Goal: Task Accomplishment & Management: Manage account settings

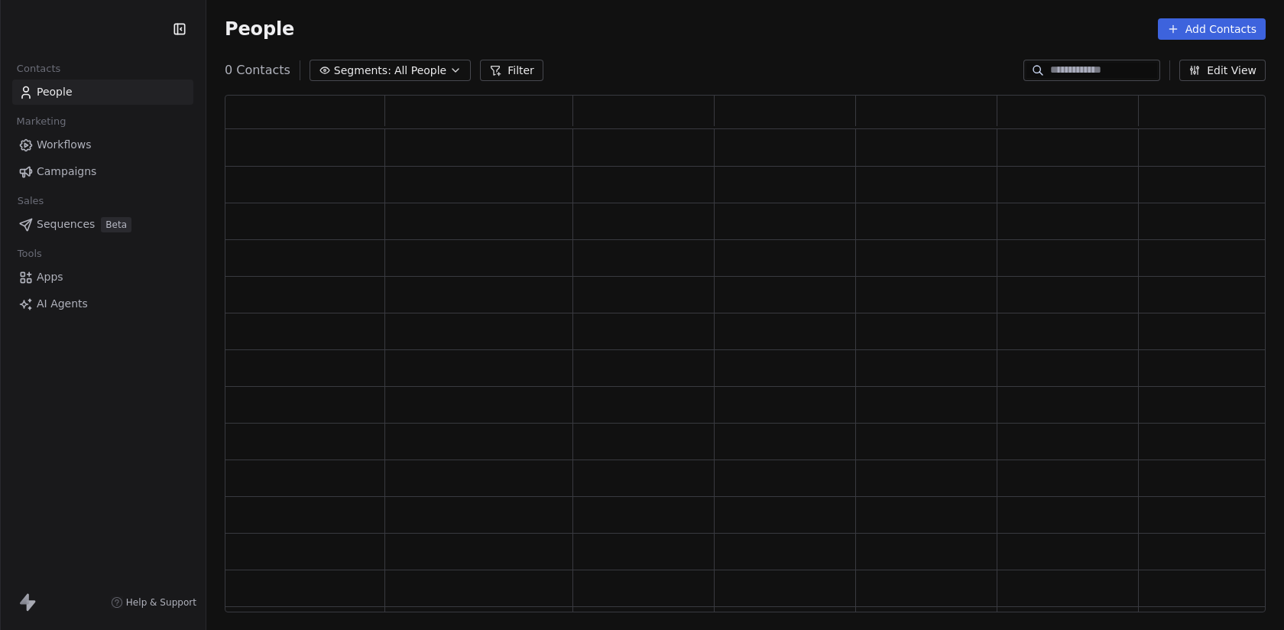
scroll to position [518, 1041]
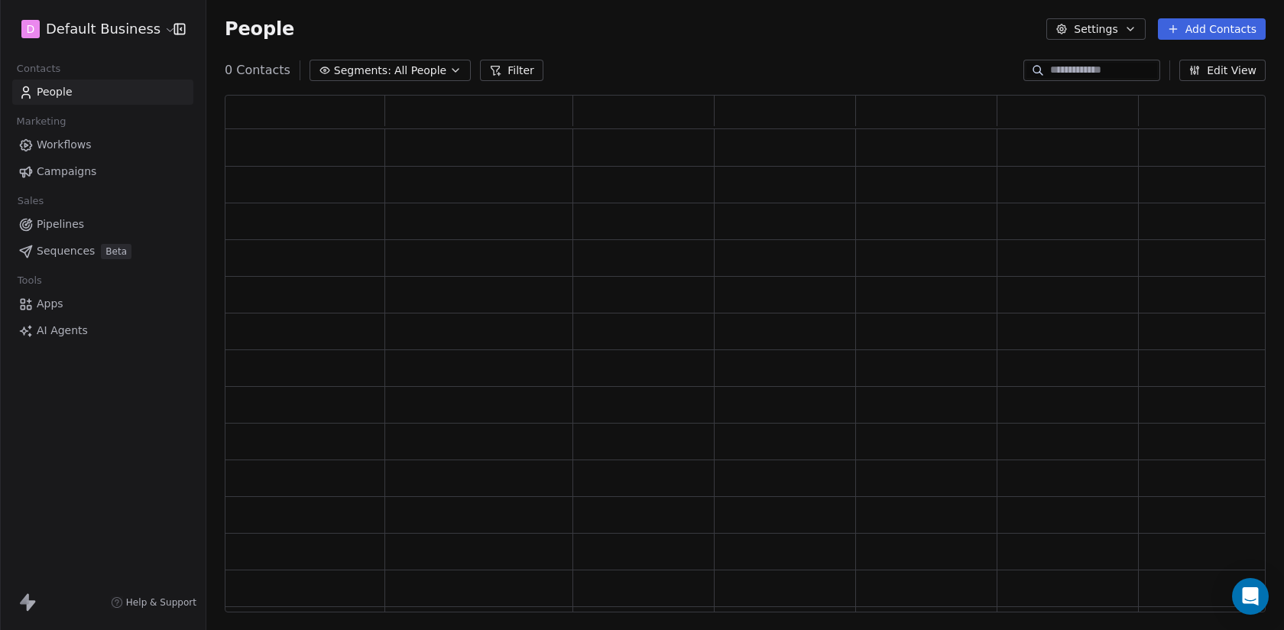
click at [119, 32] on html "D Default Business Contacts People Marketing Workflows Campaigns Sales Pipeline…" at bounding box center [642, 315] width 1284 height 630
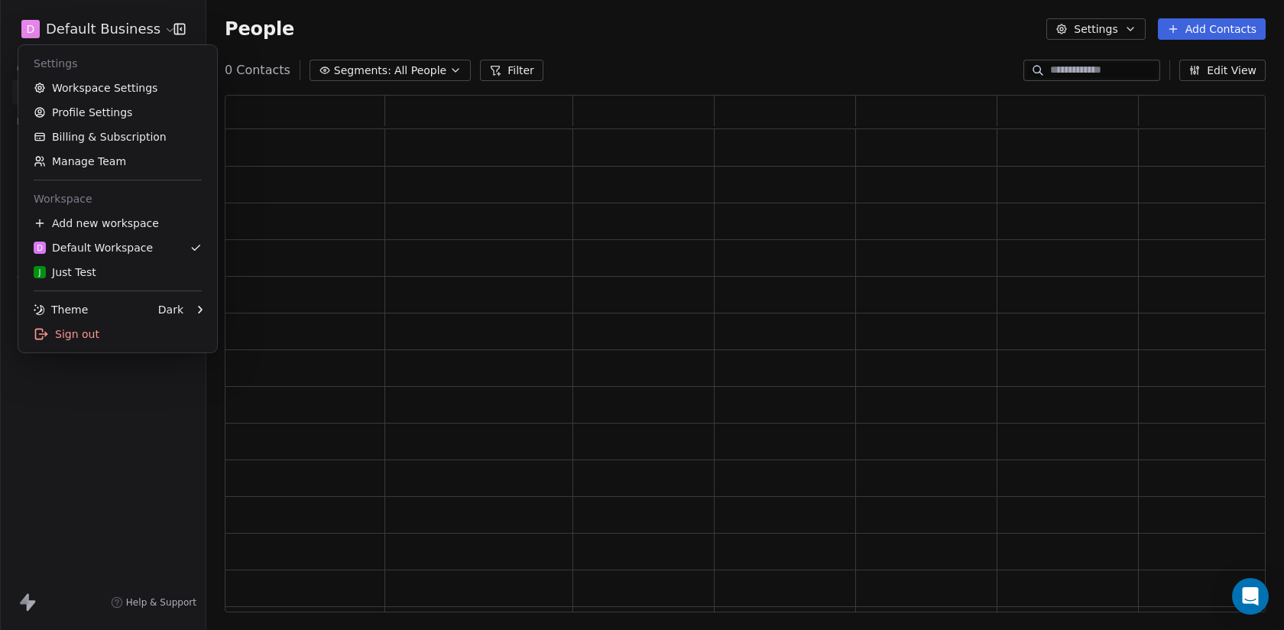
click at [459, 25] on html "D Default Business Contacts People Marketing Workflows Campaigns Sales Pipeline…" at bounding box center [642, 315] width 1284 height 630
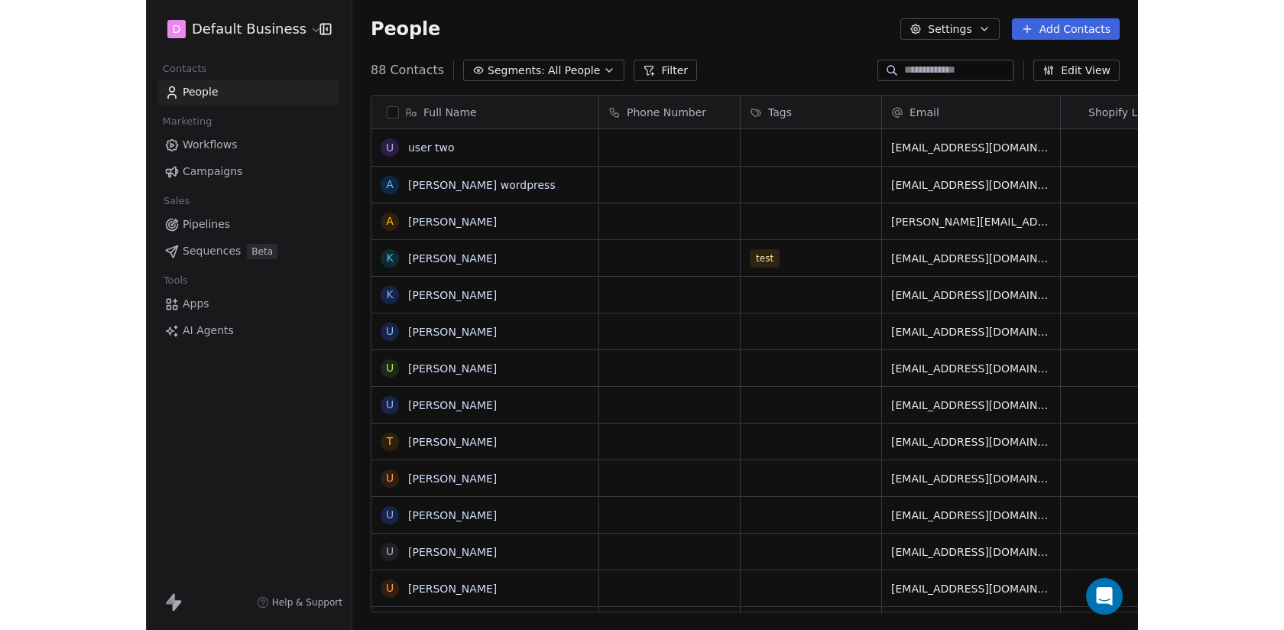
scroll to position [554, 1078]
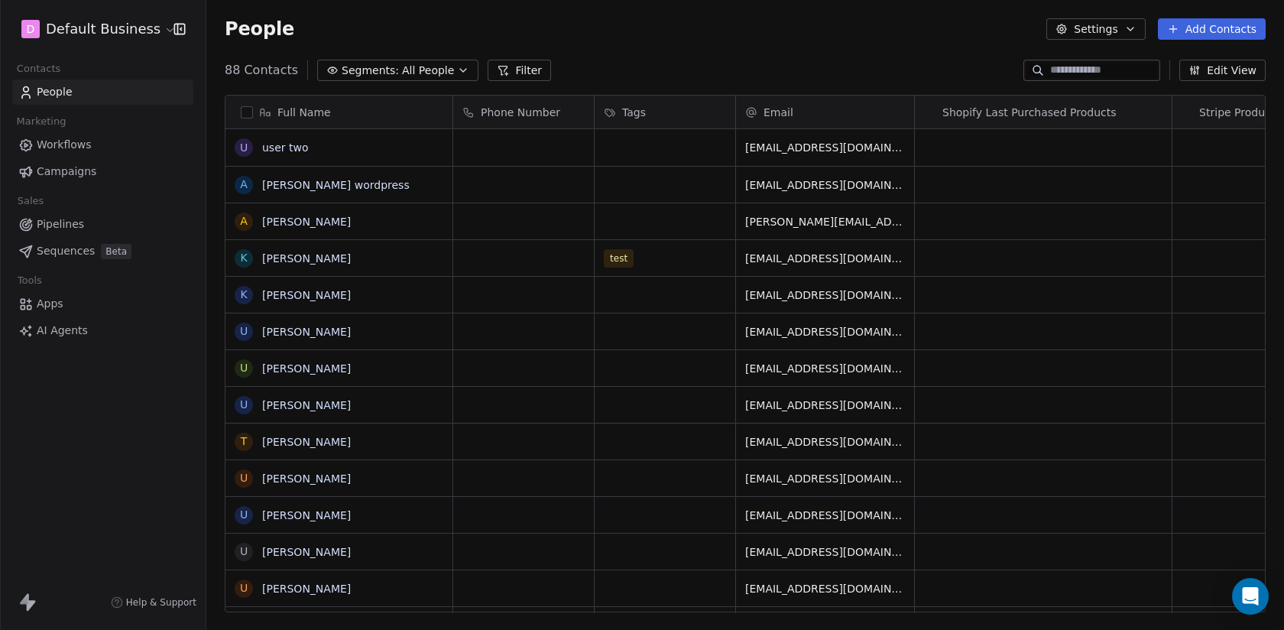
click at [79, 32] on html "D Default Business Contacts People Marketing Workflows Campaigns Sales Pipeline…" at bounding box center [642, 315] width 1284 height 630
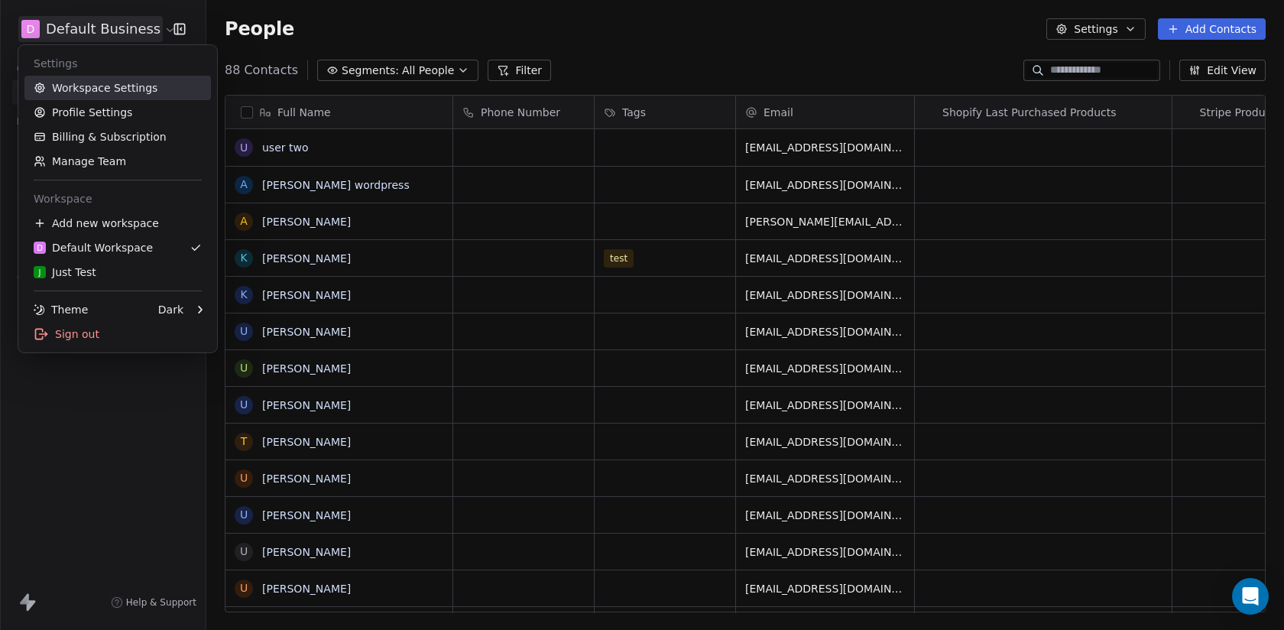
click at [82, 94] on link "Workspace Settings" at bounding box center [117, 88] width 187 height 24
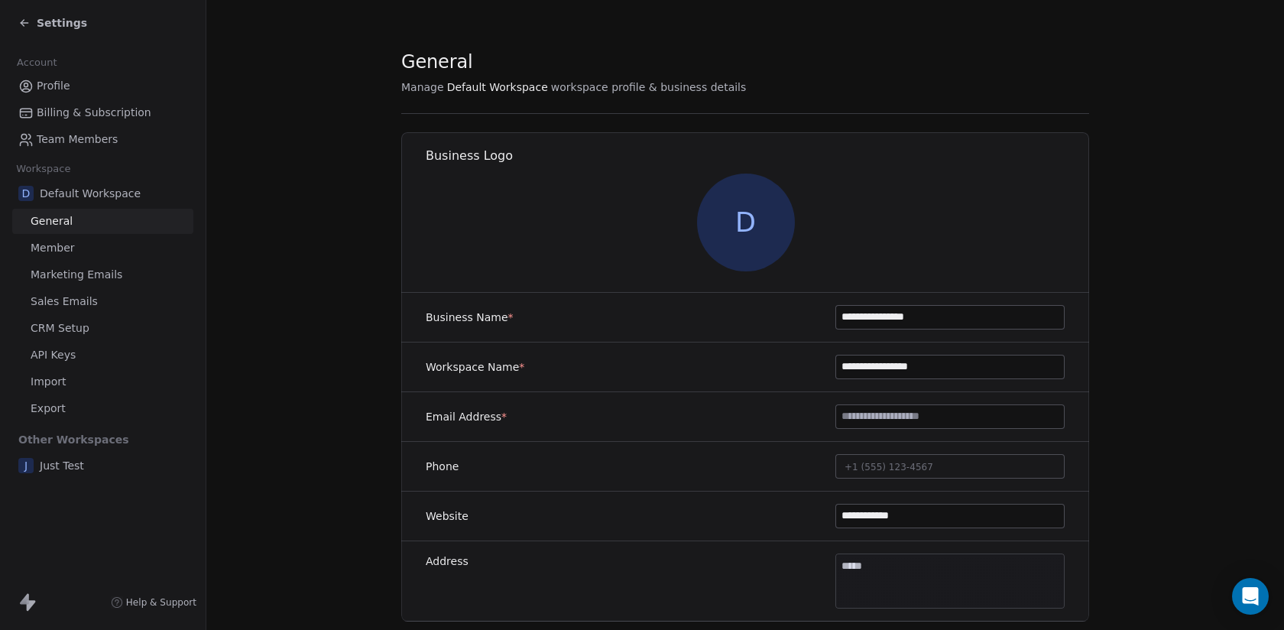
click at [69, 297] on span "Sales Emails" at bounding box center [64, 302] width 67 height 16
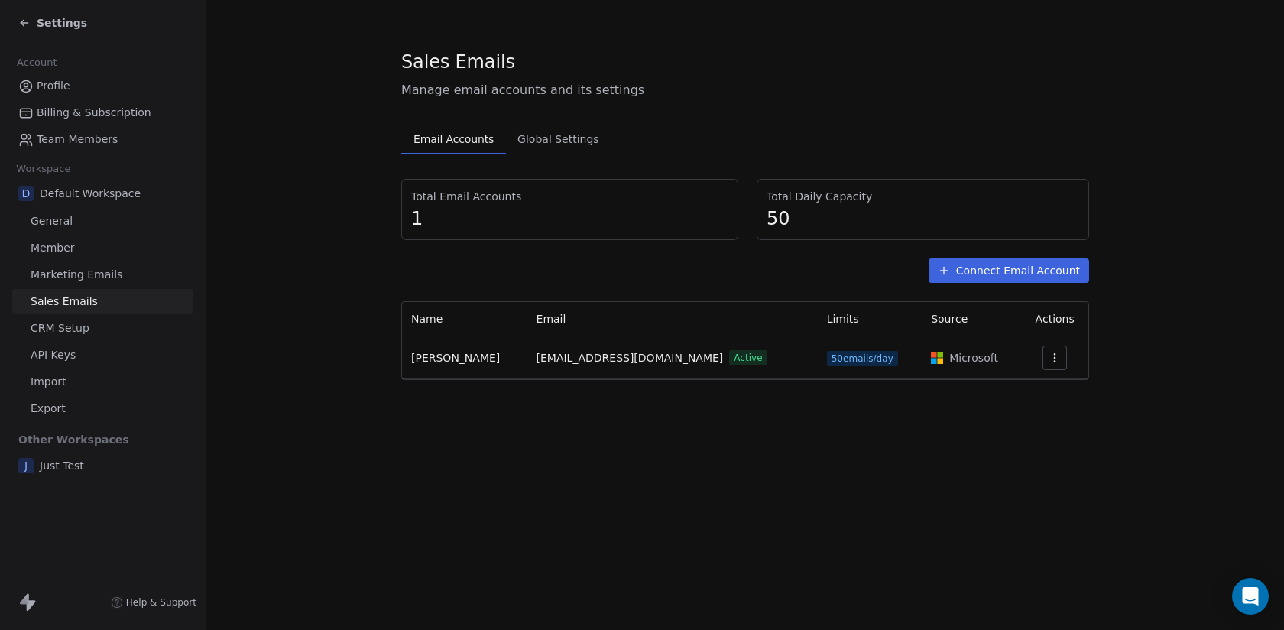
click at [70, 34] on div "Settings" at bounding box center [103, 23] width 206 height 46
click at [64, 21] on span "Settings" at bounding box center [62, 22] width 50 height 15
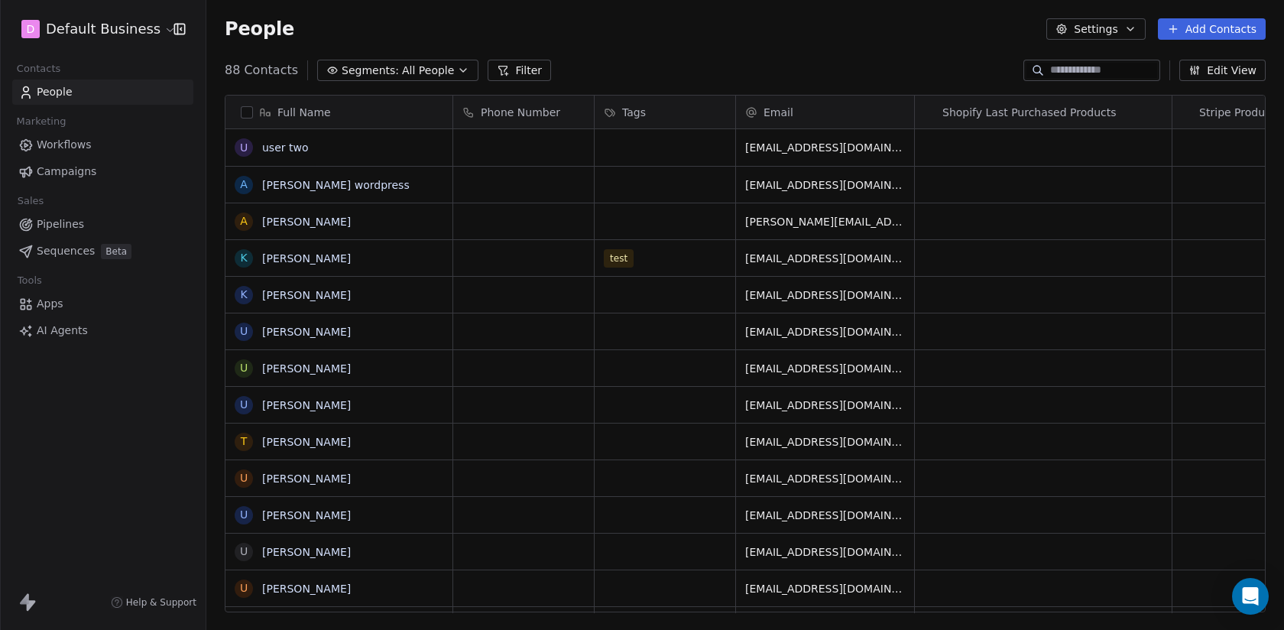
scroll to position [554, 1078]
click at [1072, 70] on input at bounding box center [1103, 70] width 107 height 15
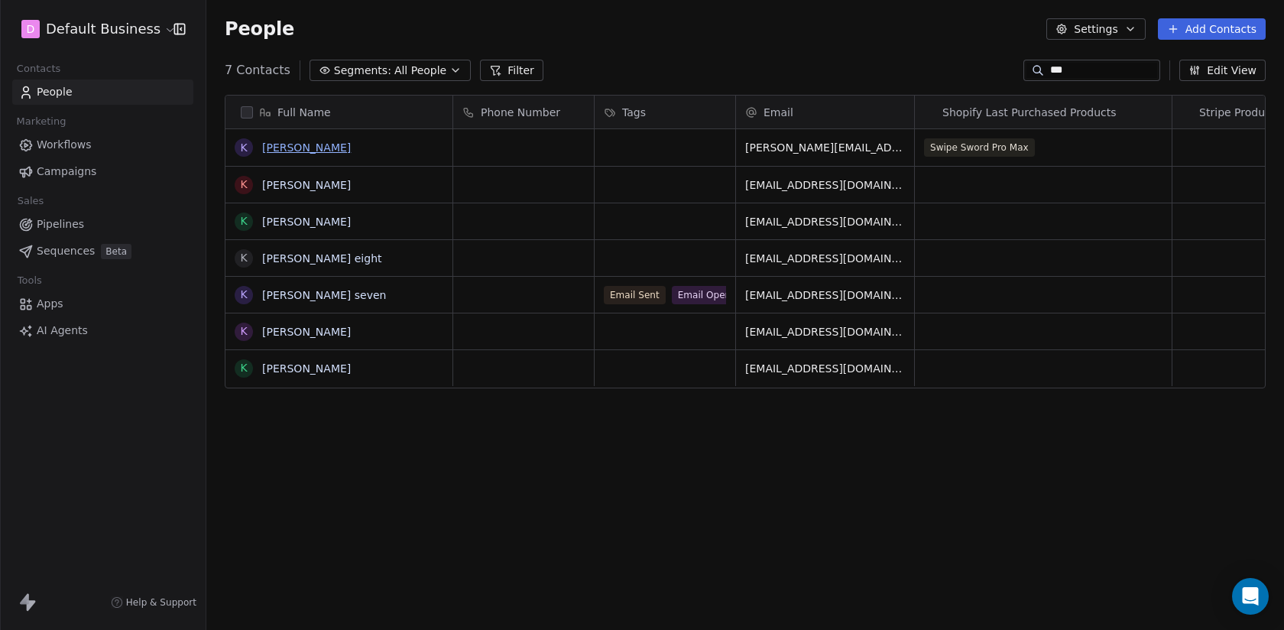
type input "***"
click at [310, 149] on link "[PERSON_NAME]" at bounding box center [306, 147] width 89 height 12
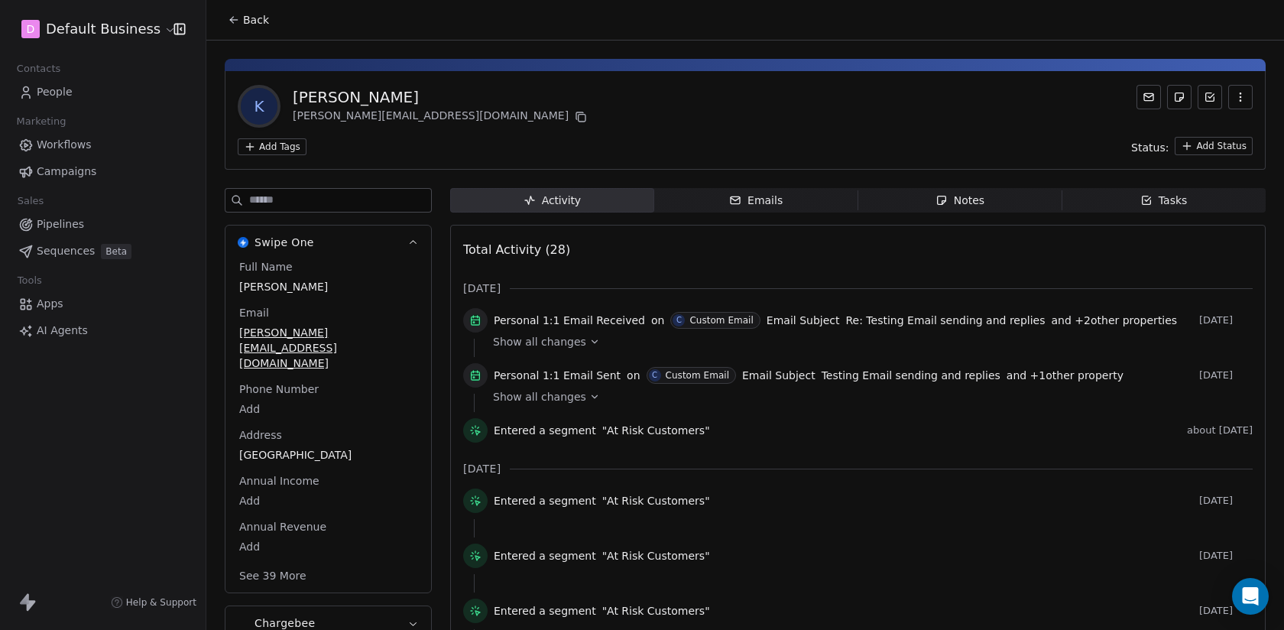
click at [767, 200] on div "Emails" at bounding box center [756, 201] width 54 height 16
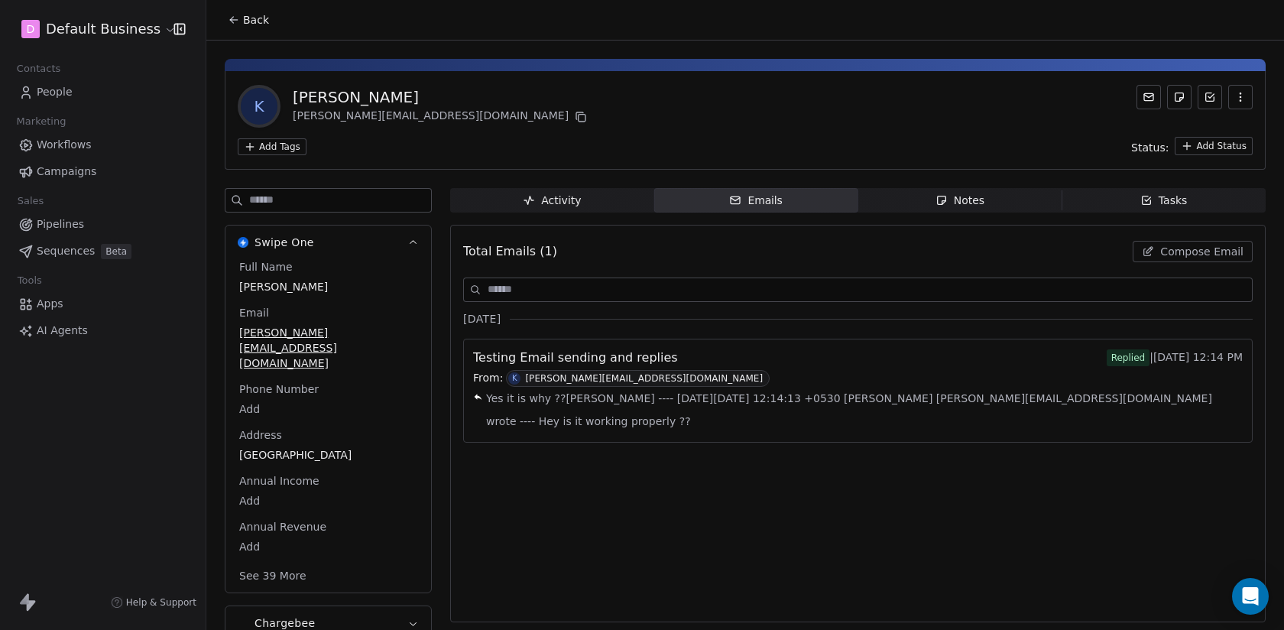
click at [1166, 257] on span "Compose Email" at bounding box center [1201, 251] width 83 height 15
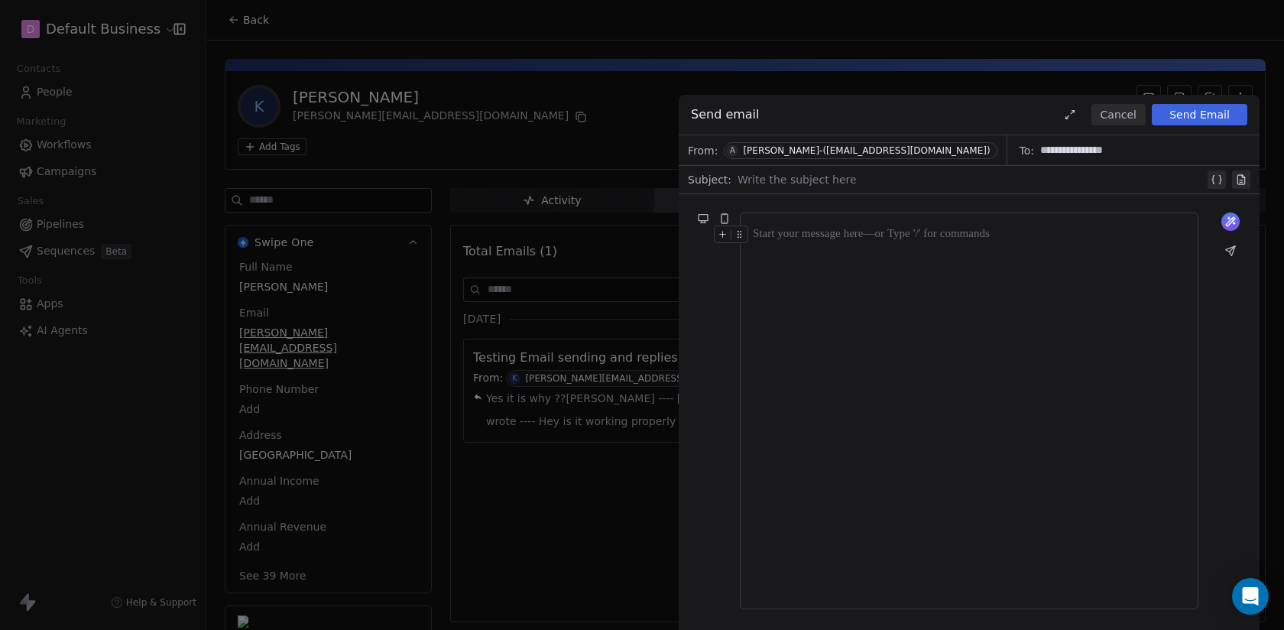
click at [854, 181] on div at bounding box center [971, 179] width 467 height 18
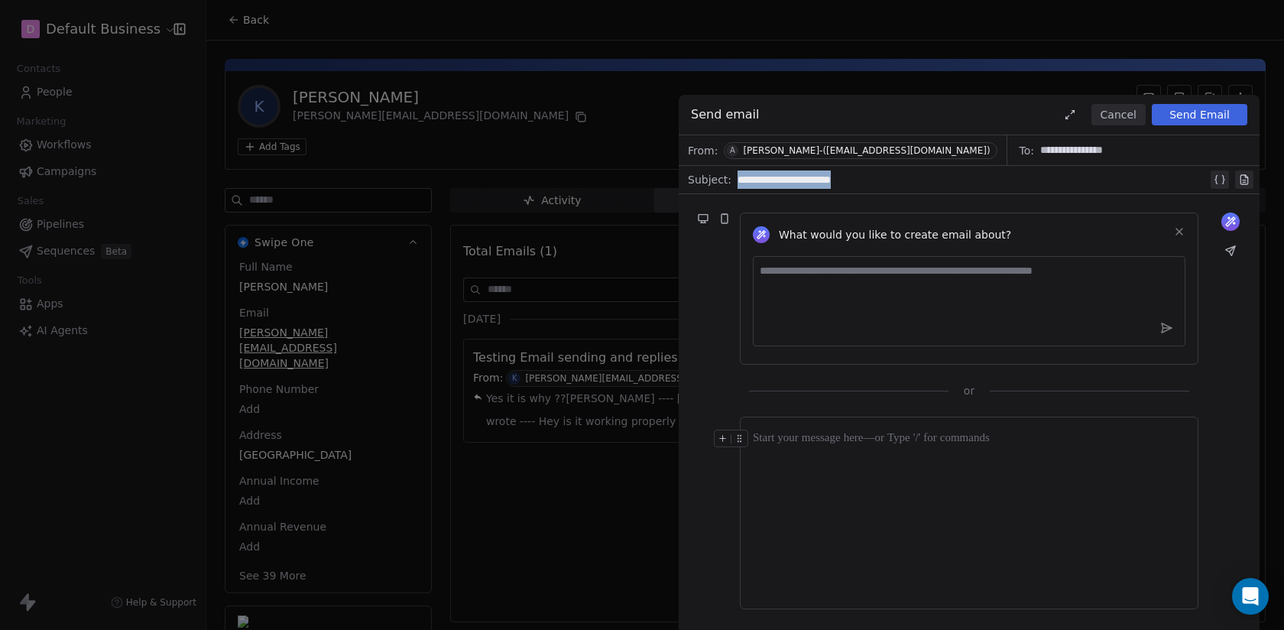
copy div "**********"
click at [855, 497] on div at bounding box center [969, 513] width 433 height 167
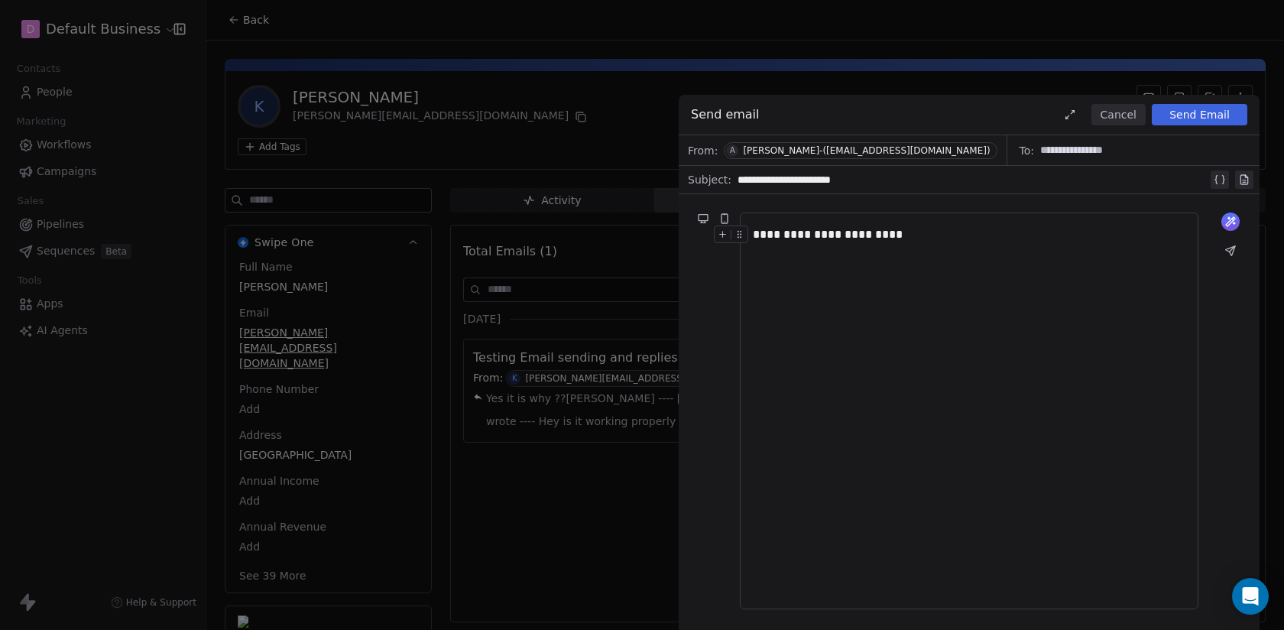
click at [1197, 114] on button "Send Email" at bounding box center [1200, 114] width 96 height 21
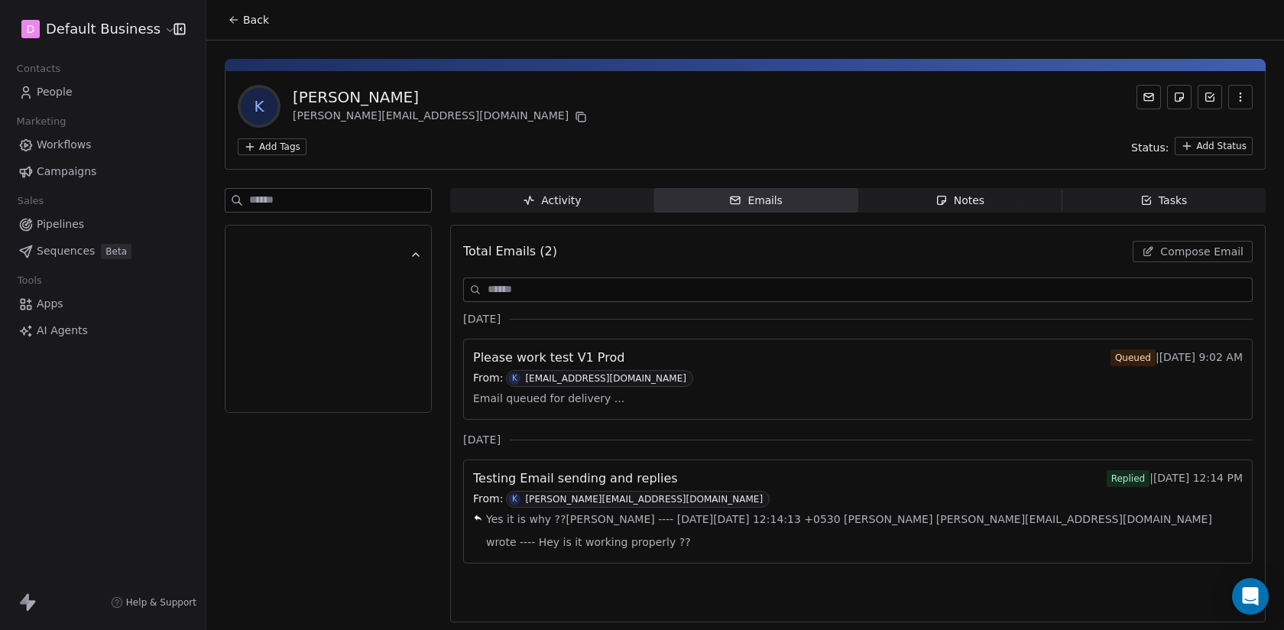
click at [564, 199] on div "Activity" at bounding box center [552, 201] width 58 height 16
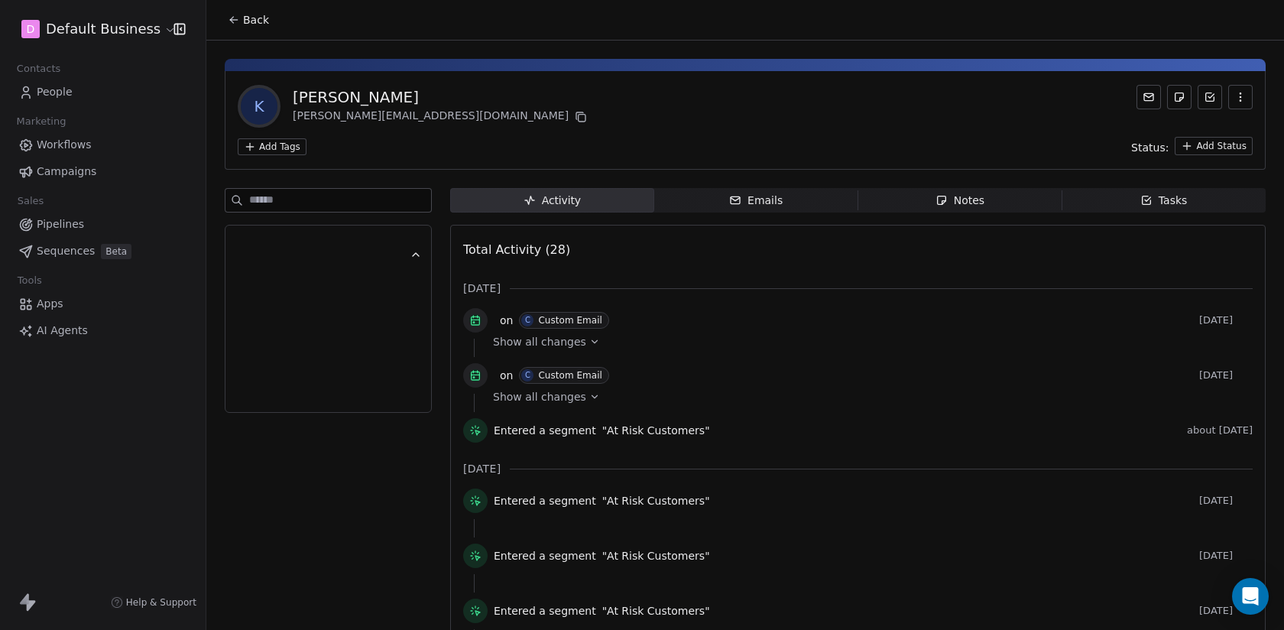
click at [736, 193] on div "Emails" at bounding box center [756, 201] width 54 height 16
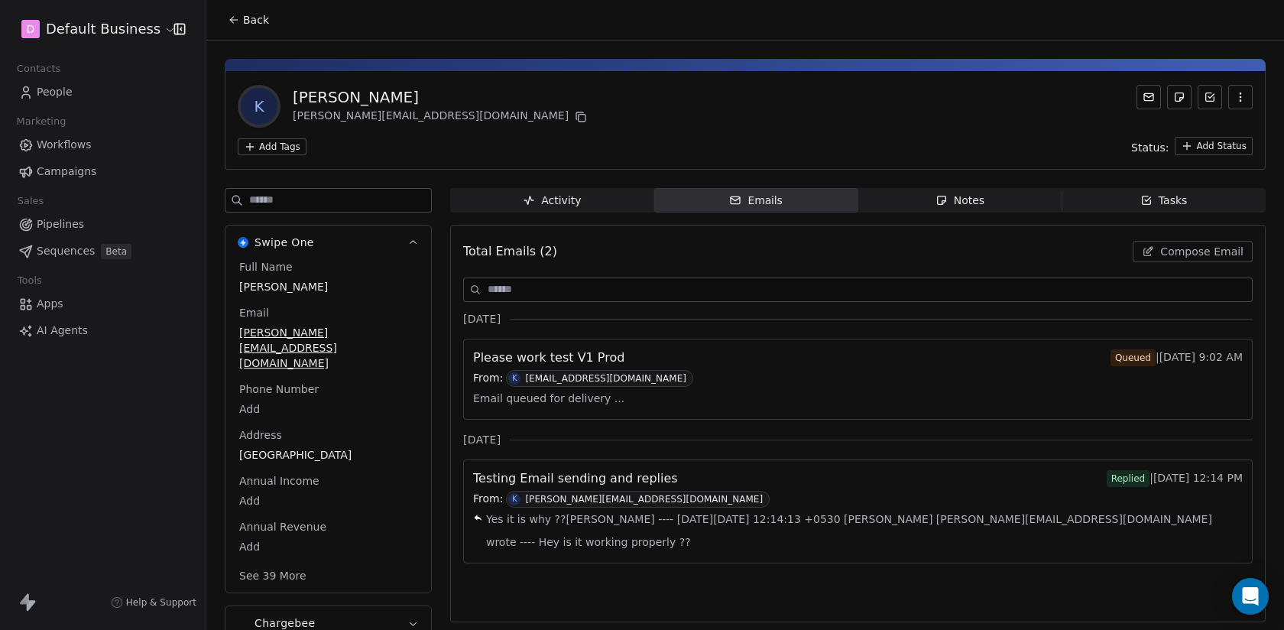
click at [251, 12] on span "Back" at bounding box center [256, 19] width 26 height 15
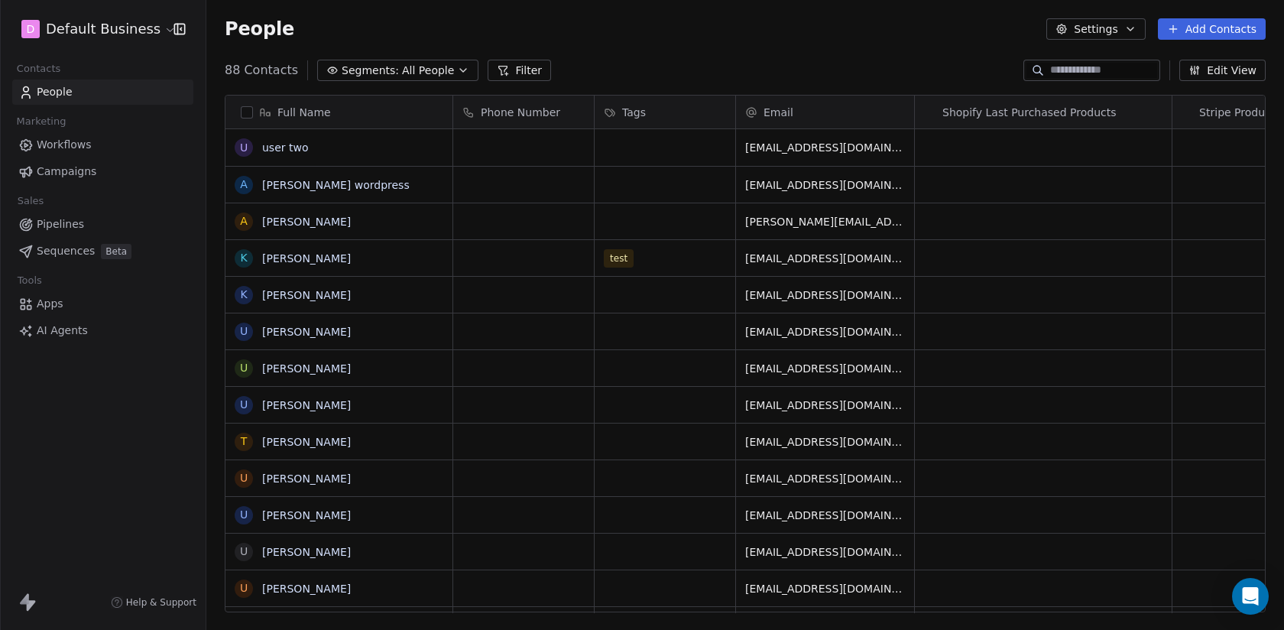
scroll to position [554, 1078]
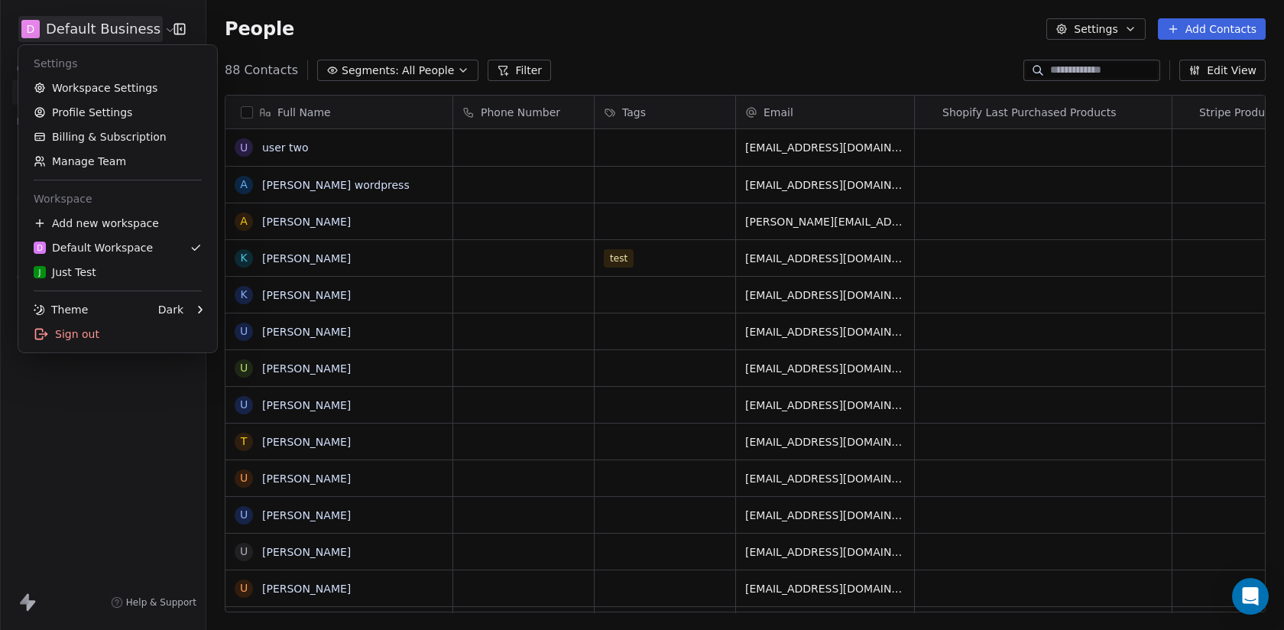
click at [112, 34] on html "D Default Business Contacts People Marketing Workflows Campaigns Sales Pipeline…" at bounding box center [642, 315] width 1284 height 630
click at [86, 89] on link "Workspace Settings" at bounding box center [117, 88] width 187 height 24
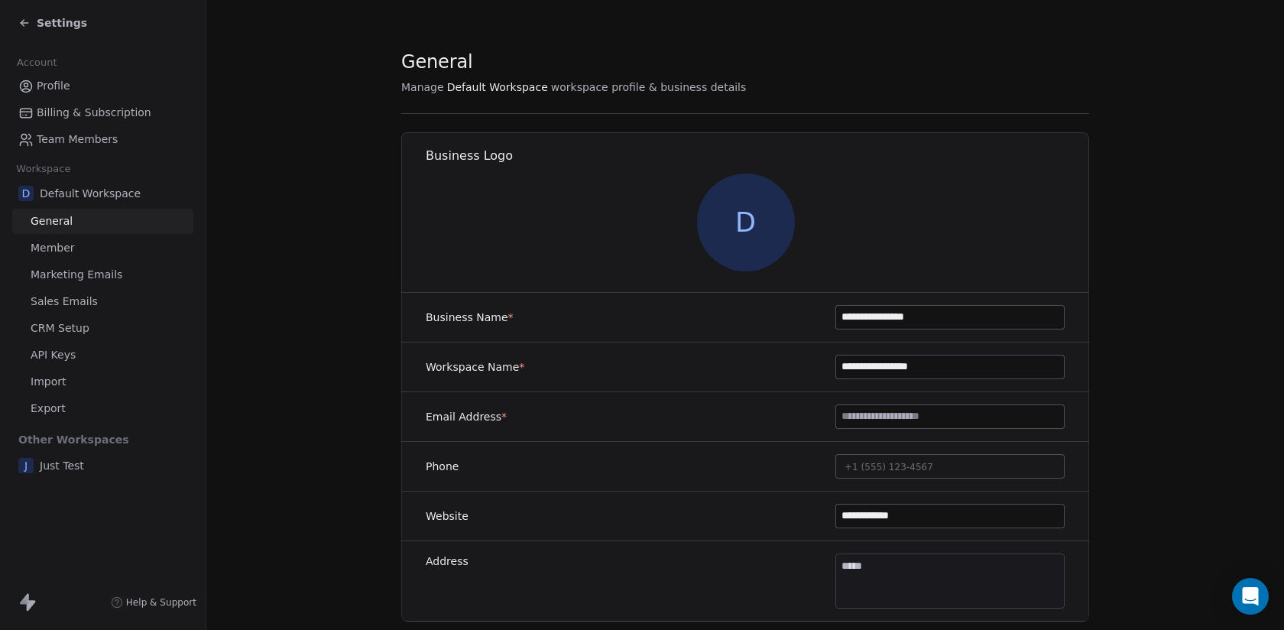
click at [81, 306] on span "Sales Emails" at bounding box center [64, 302] width 67 height 16
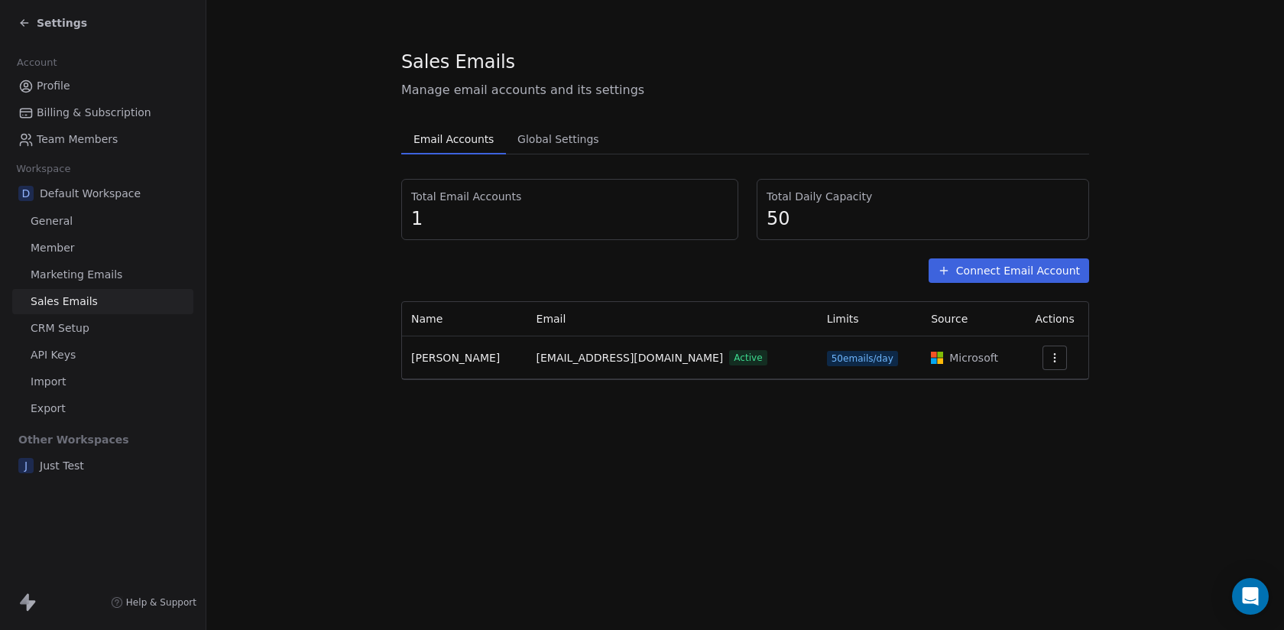
click at [982, 270] on button "Connect Email Account" at bounding box center [1009, 270] width 161 height 24
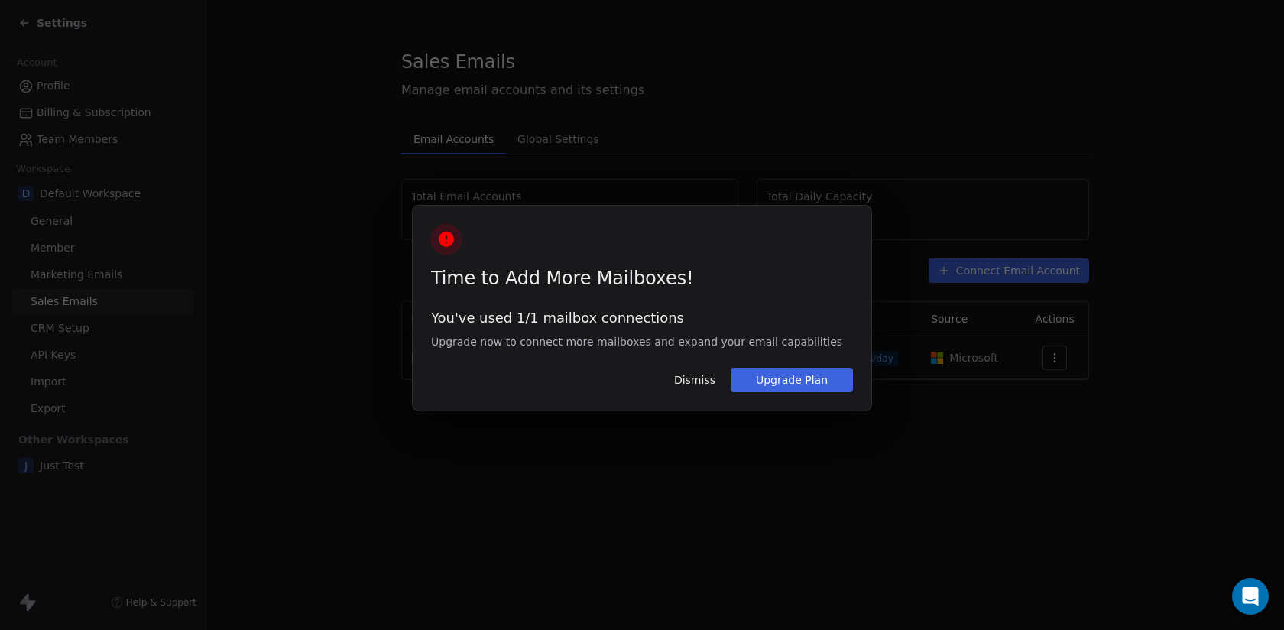
click at [706, 385] on button "Dismiss" at bounding box center [695, 380] width 60 height 26
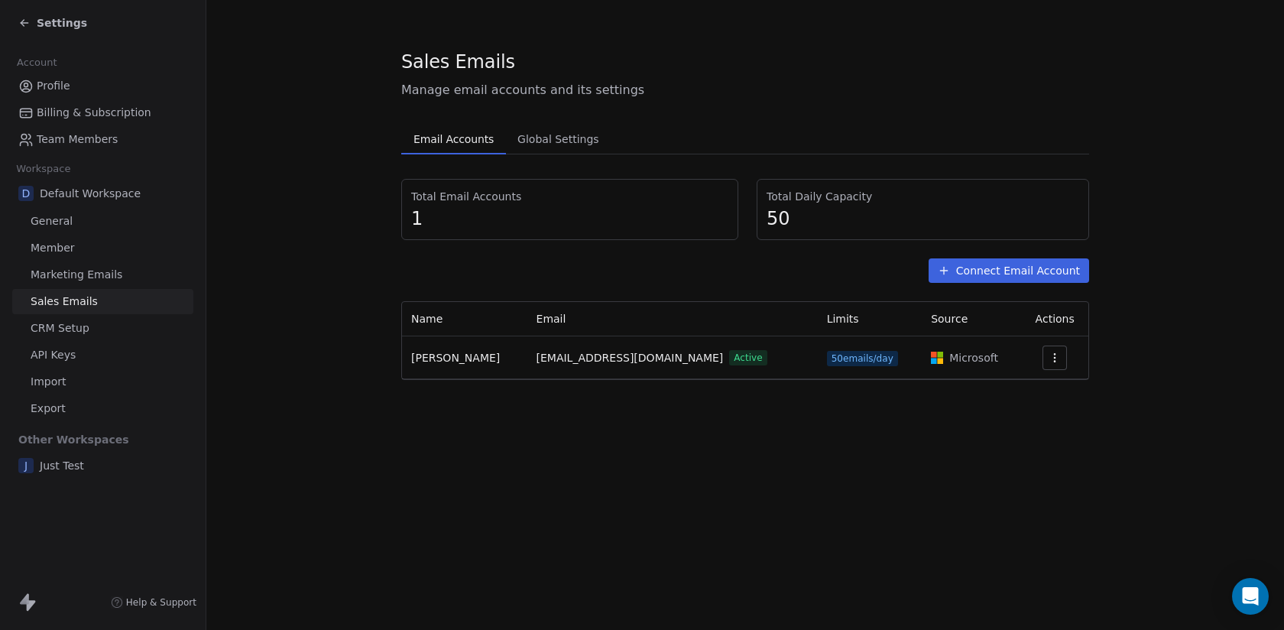
click at [959, 273] on button "Connect Email Account" at bounding box center [1009, 270] width 161 height 24
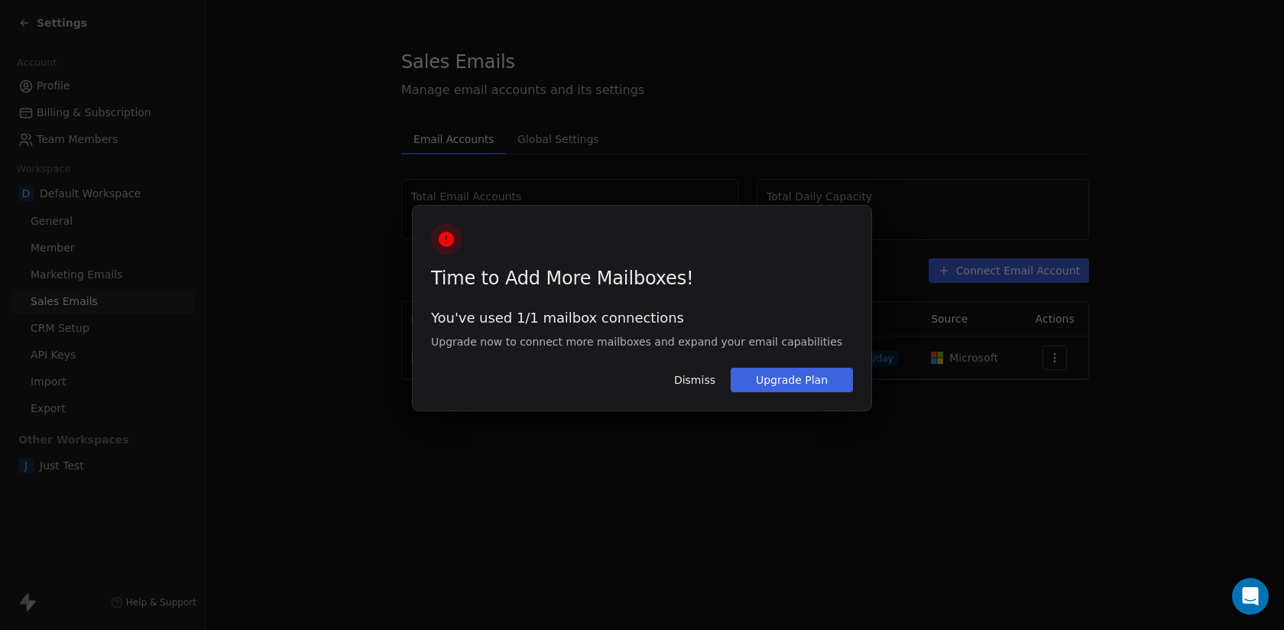
click at [595, 503] on div "Time to Add More Mailboxes! You've used 1/1 mailbox connections Upgrade now to …" at bounding box center [642, 315] width 1284 height 630
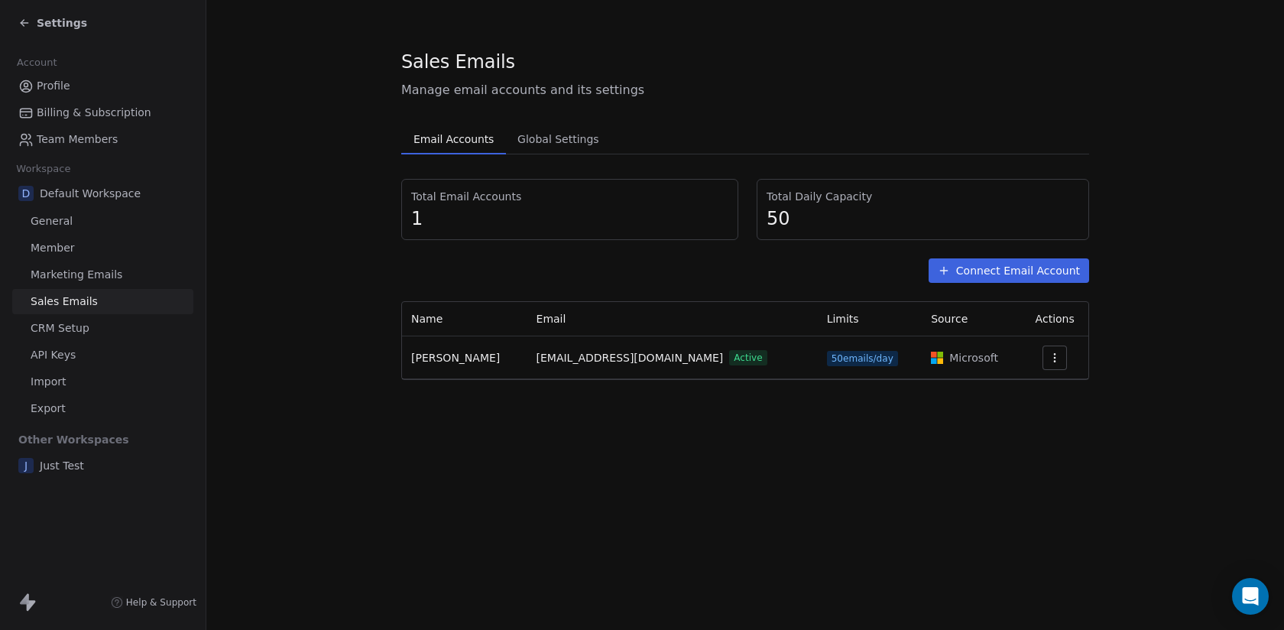
click at [1056, 351] on button "button" at bounding box center [1055, 358] width 24 height 24
click at [1011, 420] on span "Delete" at bounding box center [1024, 417] width 35 height 16
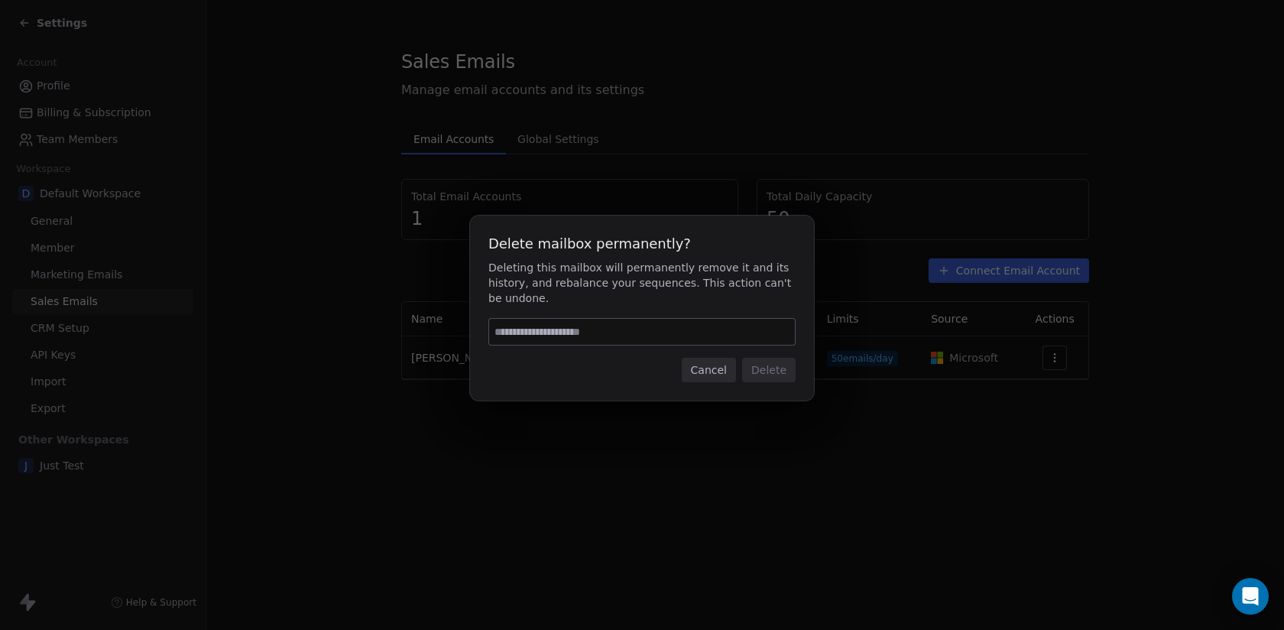
click at [678, 362] on div "Cancel Delete" at bounding box center [641, 370] width 307 height 24
click at [695, 367] on button "Cancel" at bounding box center [709, 370] width 54 height 24
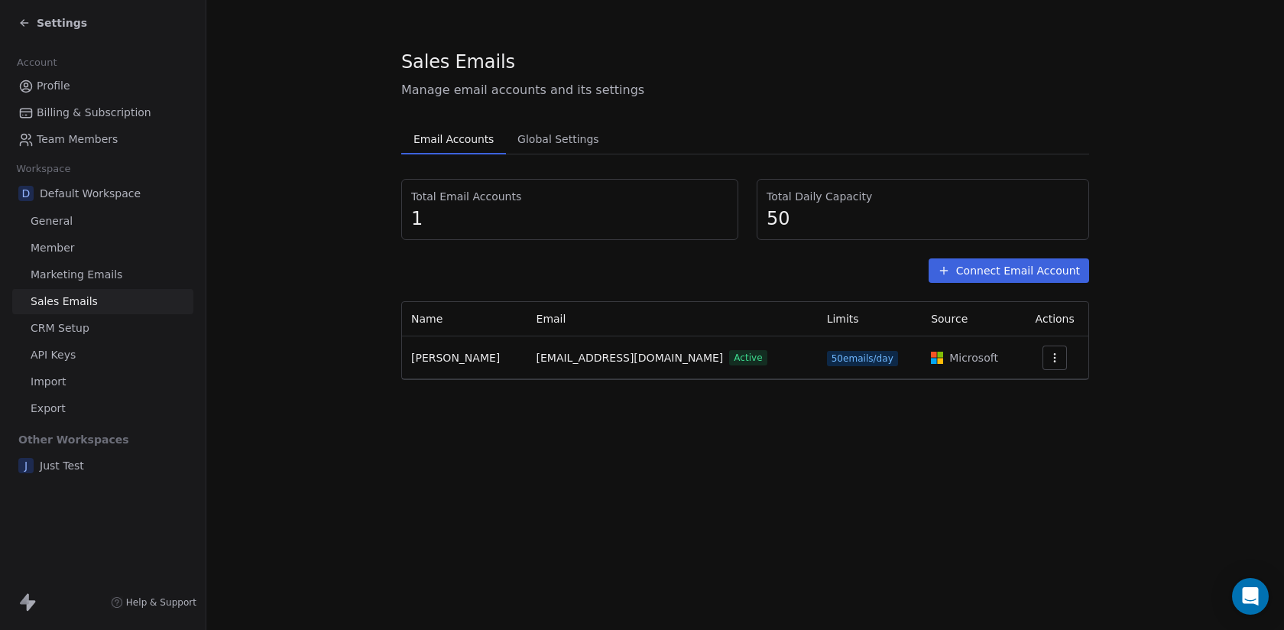
click at [1009, 284] on div "Total Email Accounts 1 Total Daily Capacity 50 Connect Email Account Name Email…" at bounding box center [745, 279] width 688 height 201
click at [1009, 275] on button "Connect Email Account" at bounding box center [1009, 270] width 161 height 24
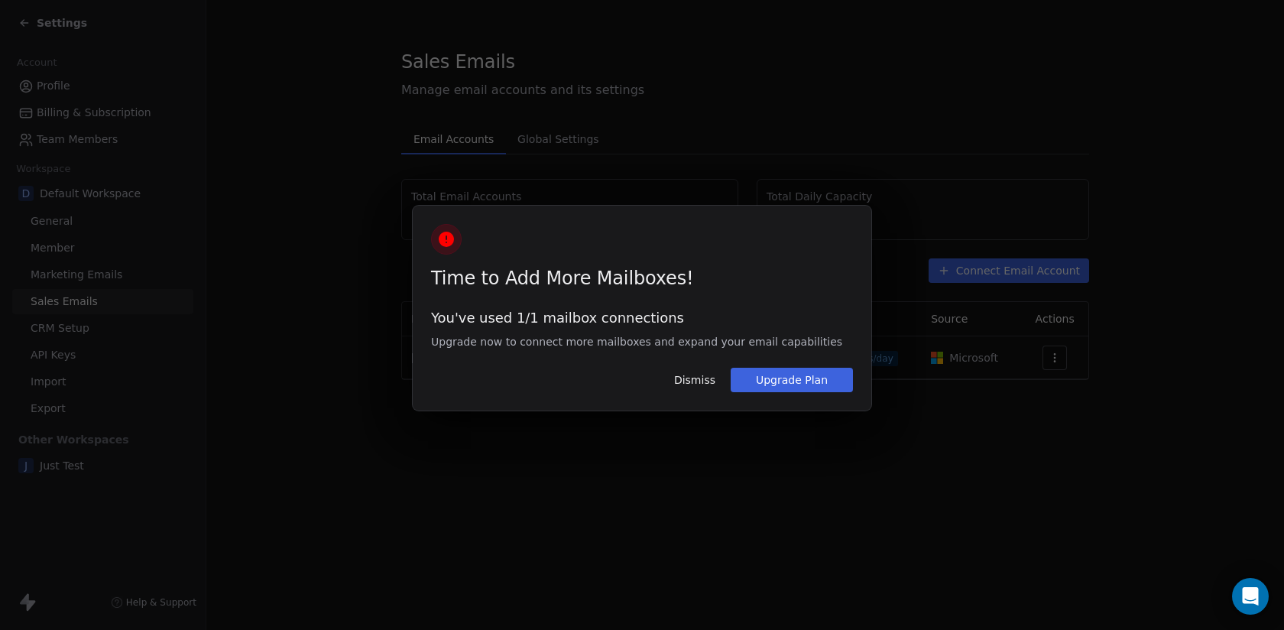
click at [681, 381] on button "Dismiss" at bounding box center [695, 380] width 60 height 26
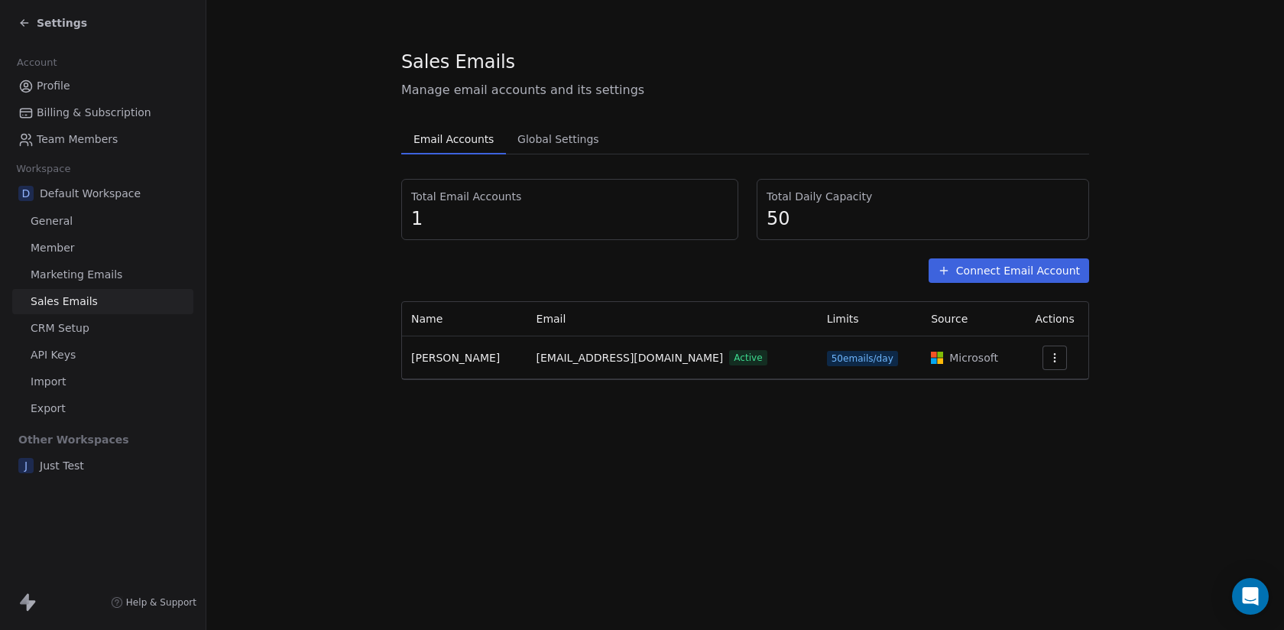
click at [30, 24] on icon at bounding box center [24, 23] width 12 height 12
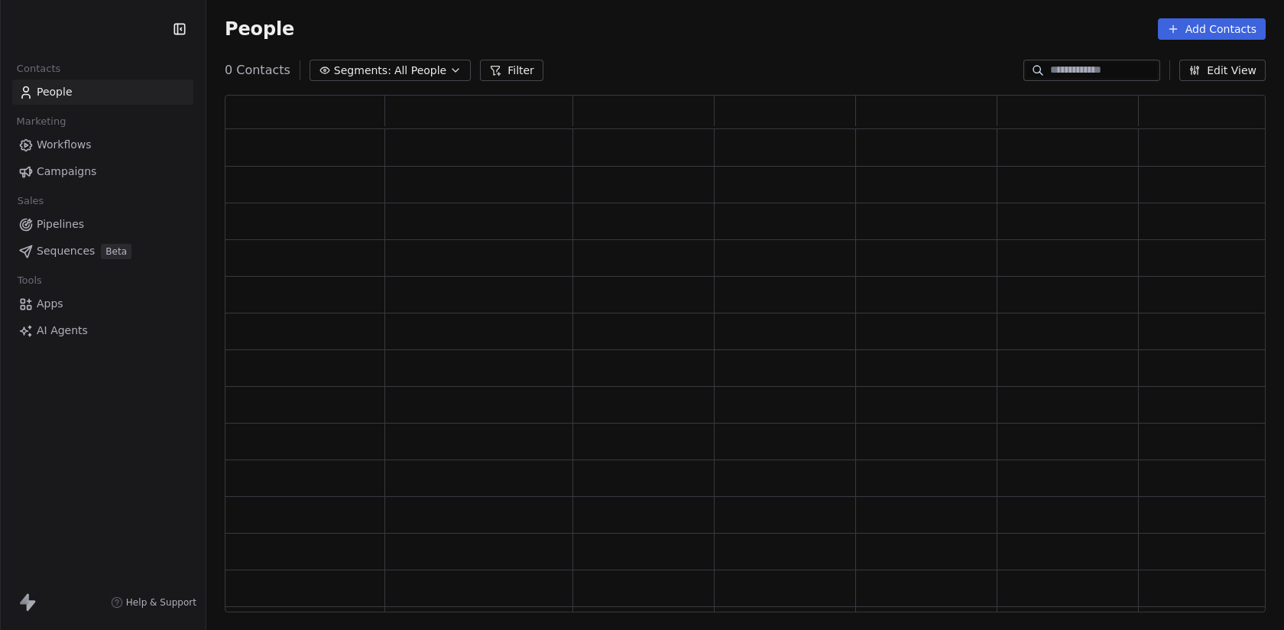
scroll to position [518, 1041]
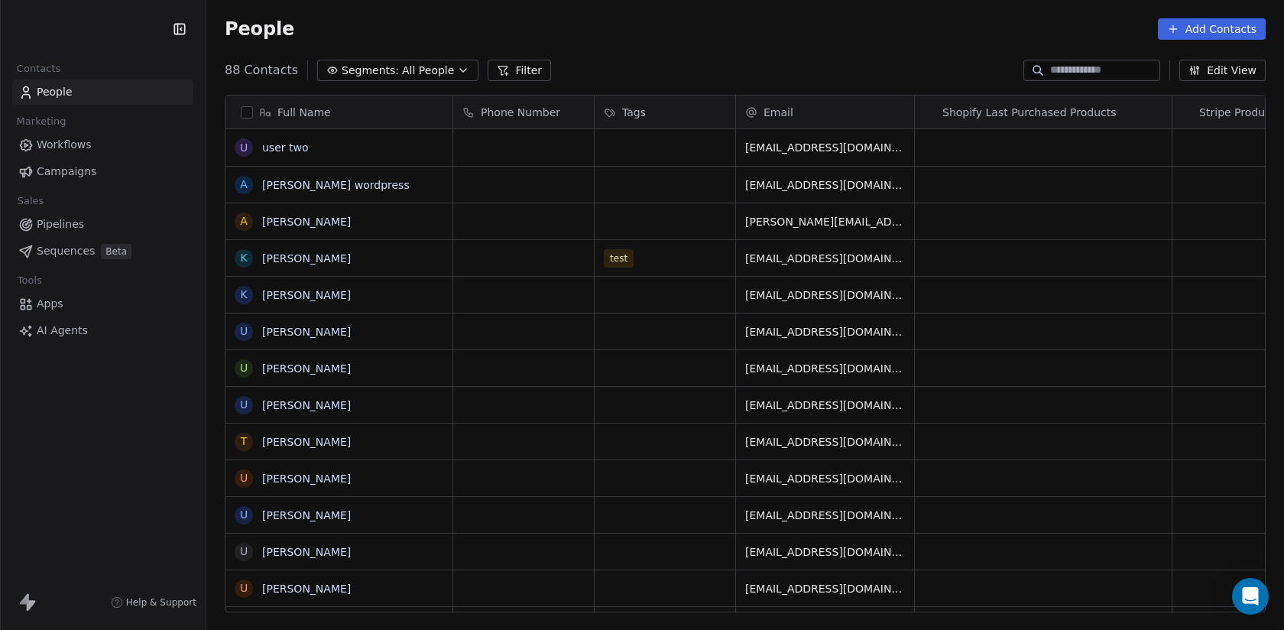
scroll to position [554, 1078]
click at [1085, 74] on input at bounding box center [1103, 70] width 107 height 15
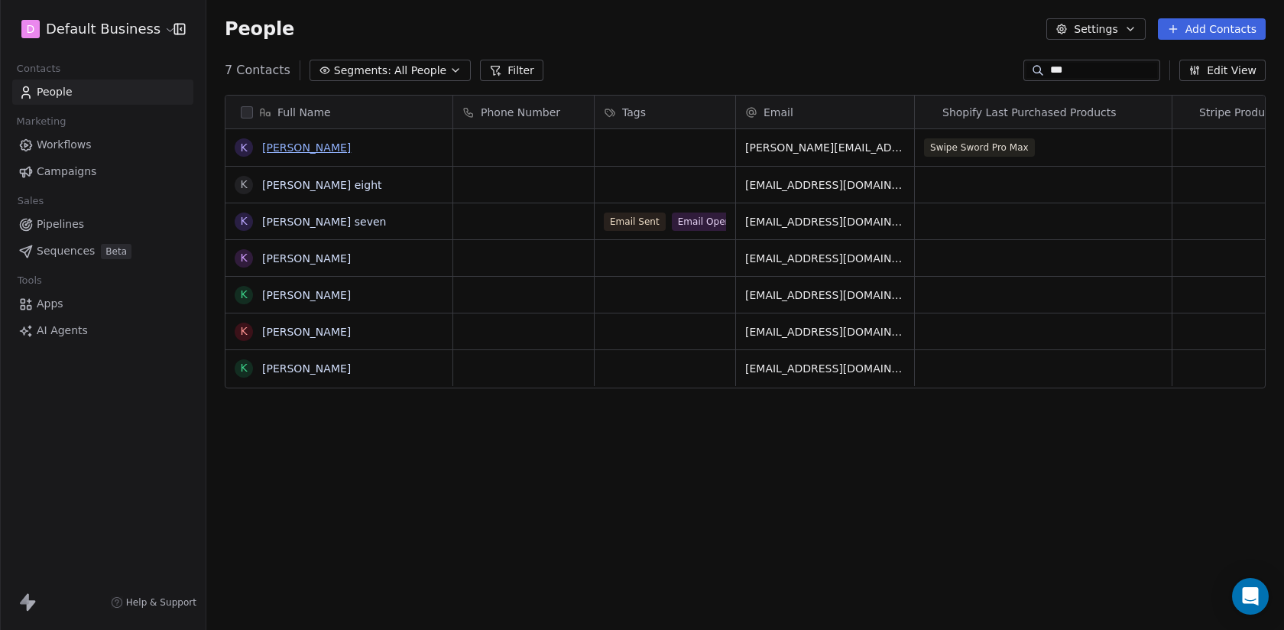
type input "***"
click at [300, 152] on link "[PERSON_NAME]" at bounding box center [306, 147] width 89 height 12
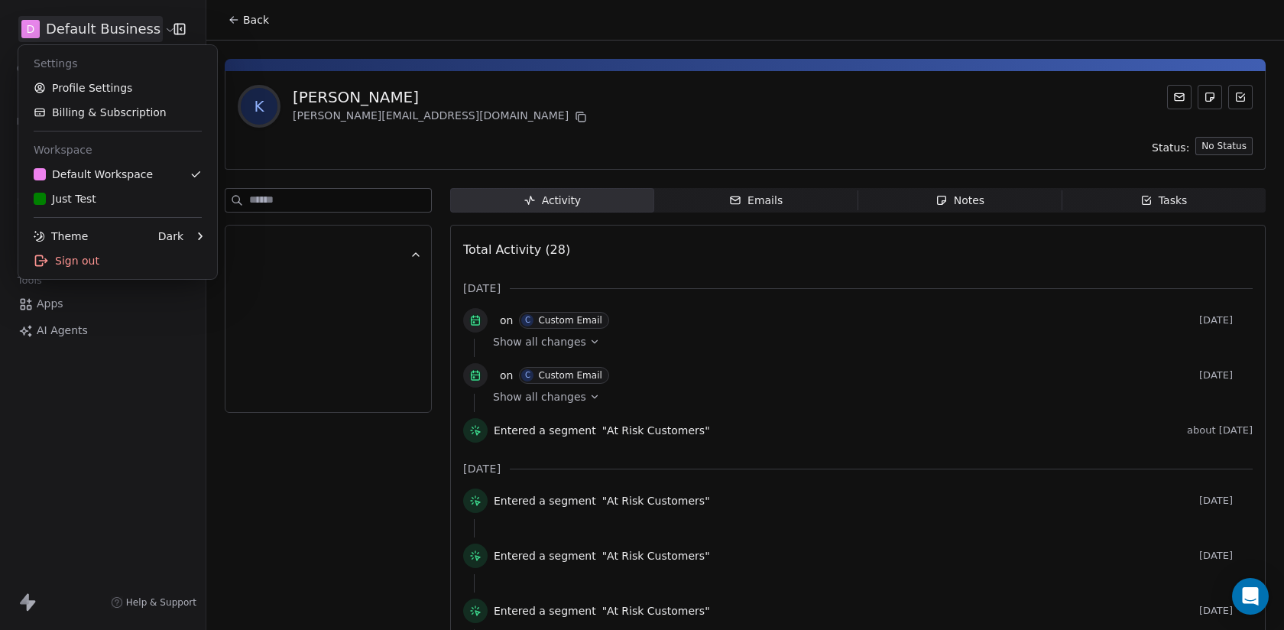
click at [122, 23] on html "D Default Business Contacts People Marketing Workflows Campaigns Sales Pipeline…" at bounding box center [642, 315] width 1284 height 630
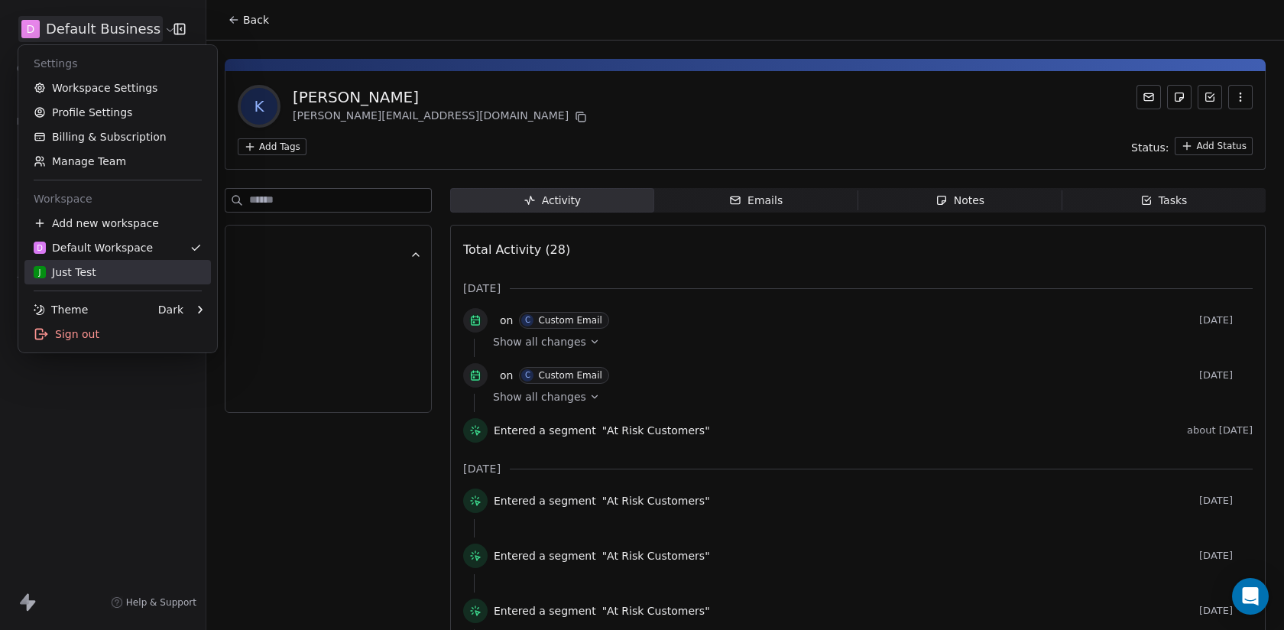
click at [142, 274] on div "J Just Test" at bounding box center [118, 271] width 168 height 15
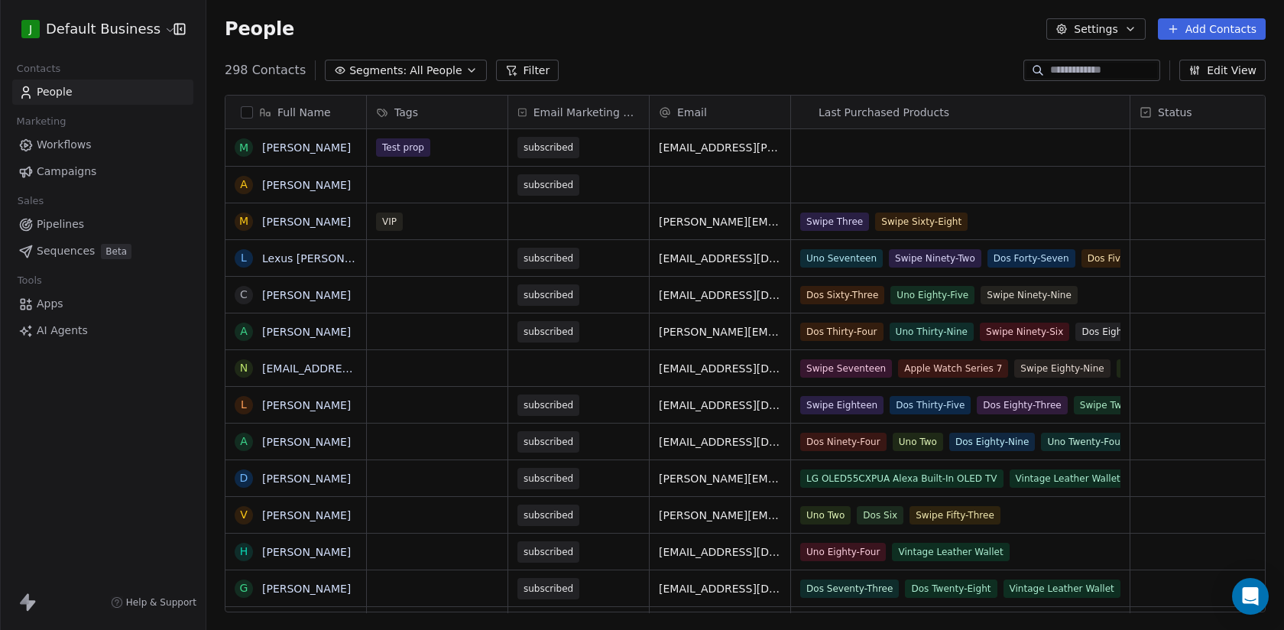
scroll to position [554, 1078]
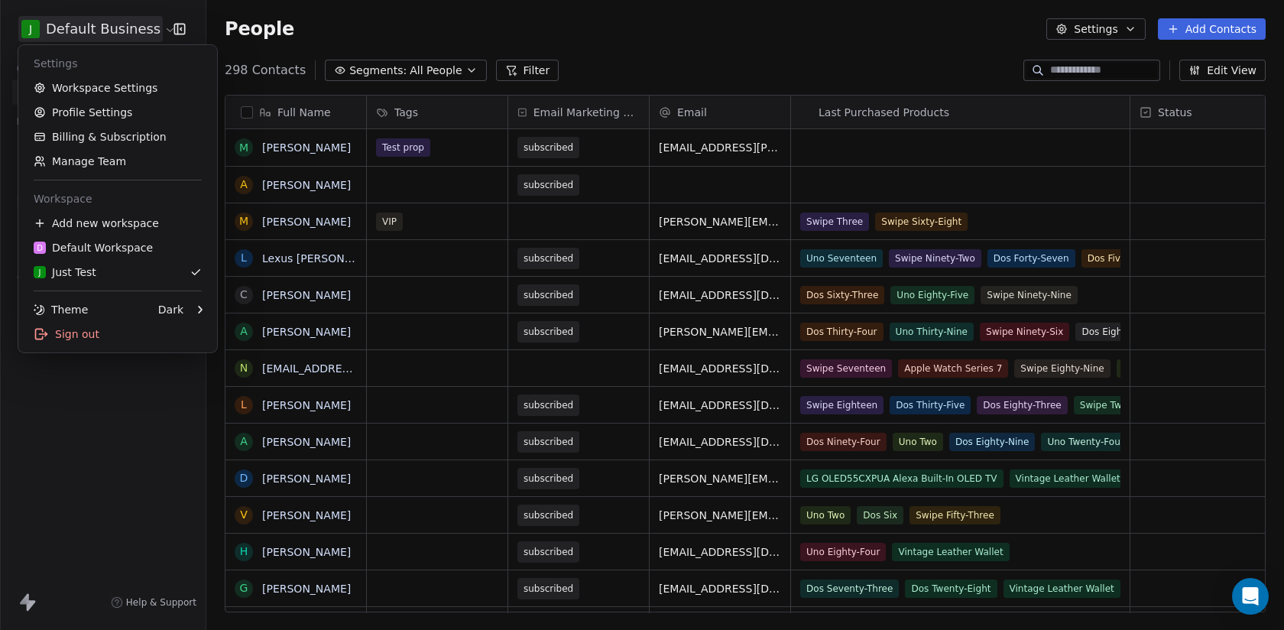
click at [81, 29] on html "J Default Business Contacts People Marketing Workflows Campaigns Sales Pipeline…" at bounding box center [642, 315] width 1284 height 630
click at [86, 76] on link "Workspace Settings" at bounding box center [117, 88] width 187 height 24
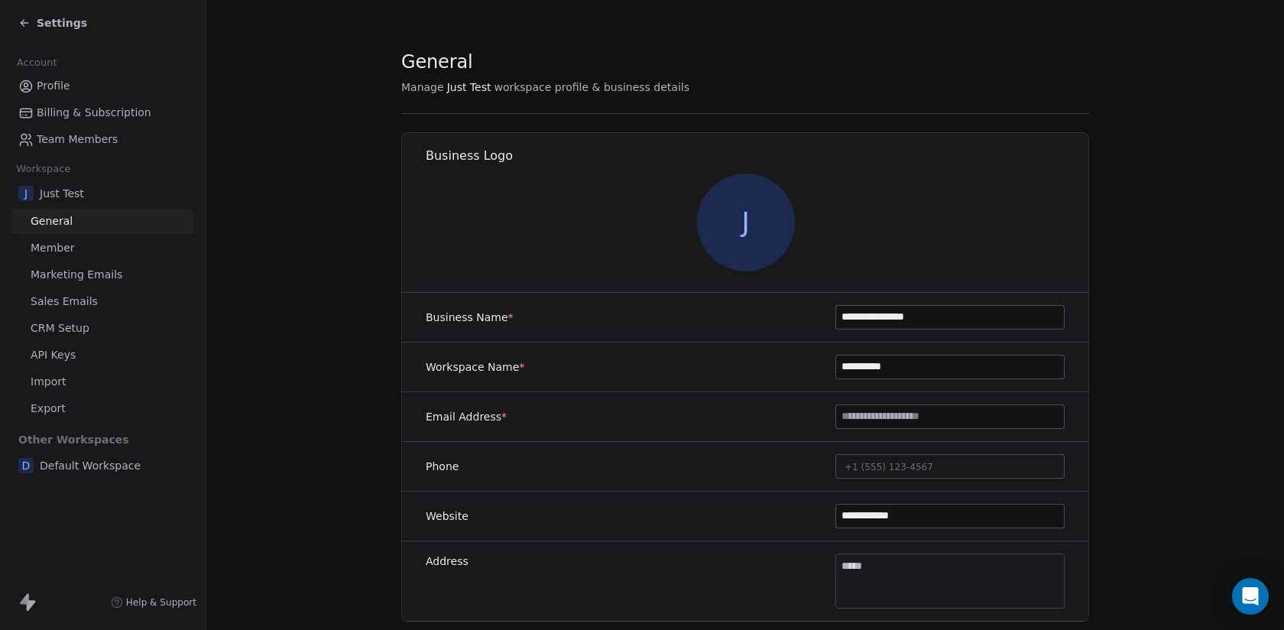
click at [100, 305] on link "Sales Emails" at bounding box center [102, 301] width 181 height 25
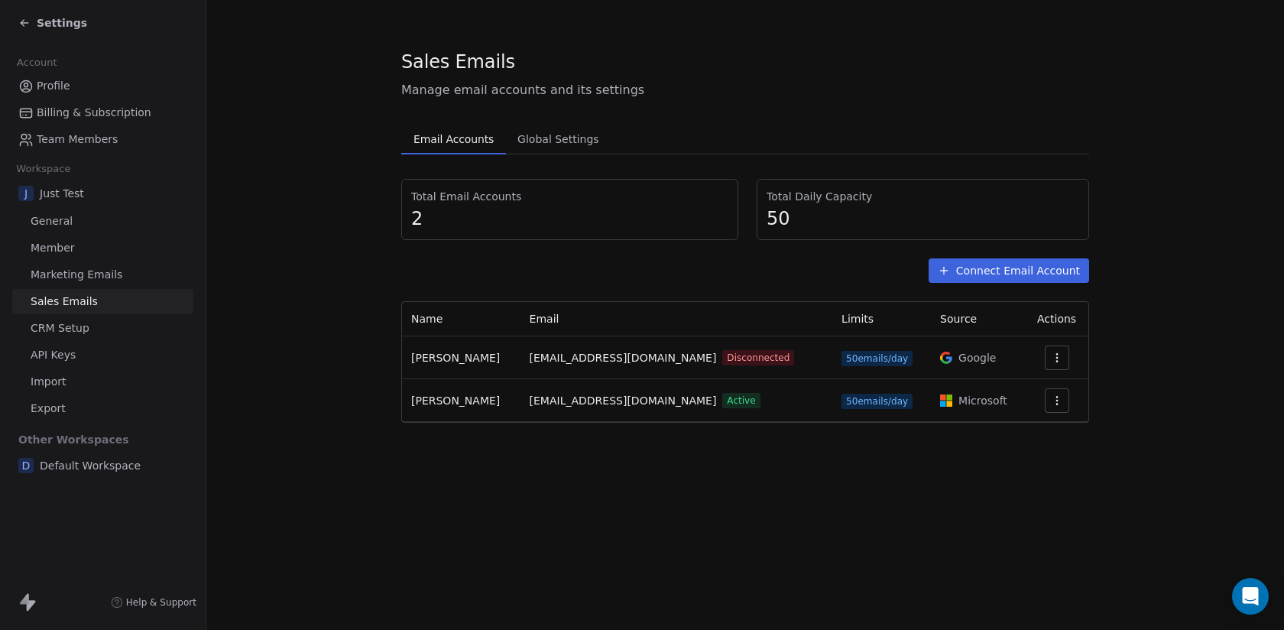
click at [1011, 274] on button "Connect Email Account" at bounding box center [1009, 270] width 161 height 24
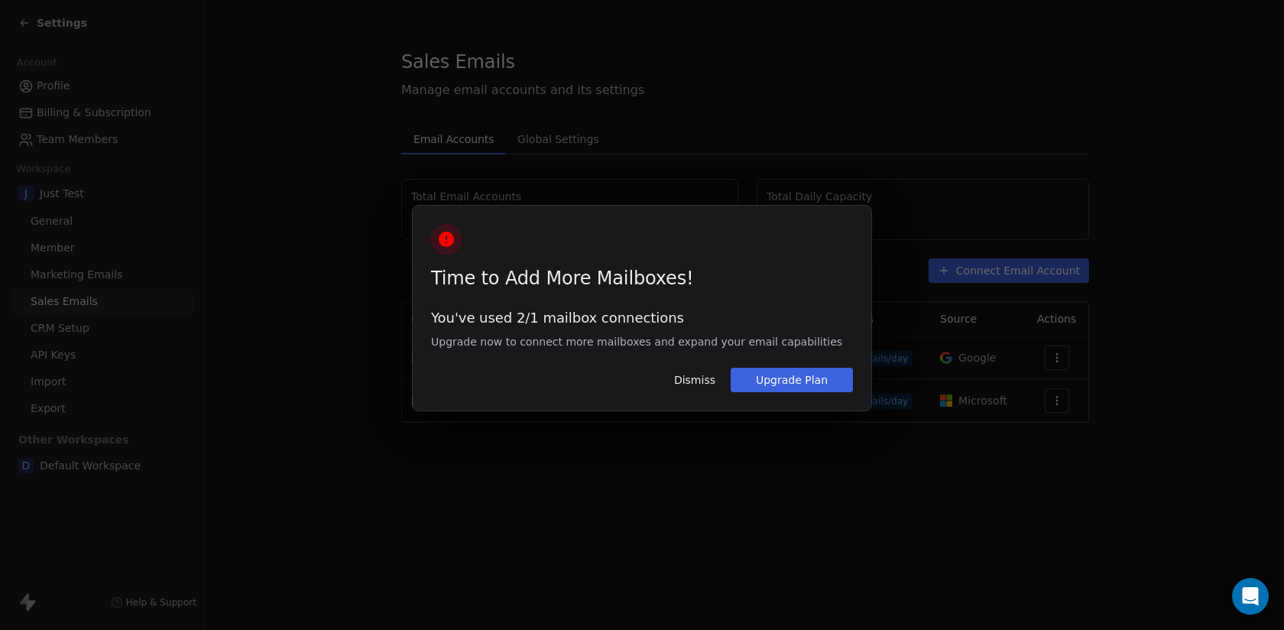
click at [677, 379] on button "Dismiss" at bounding box center [695, 380] width 60 height 26
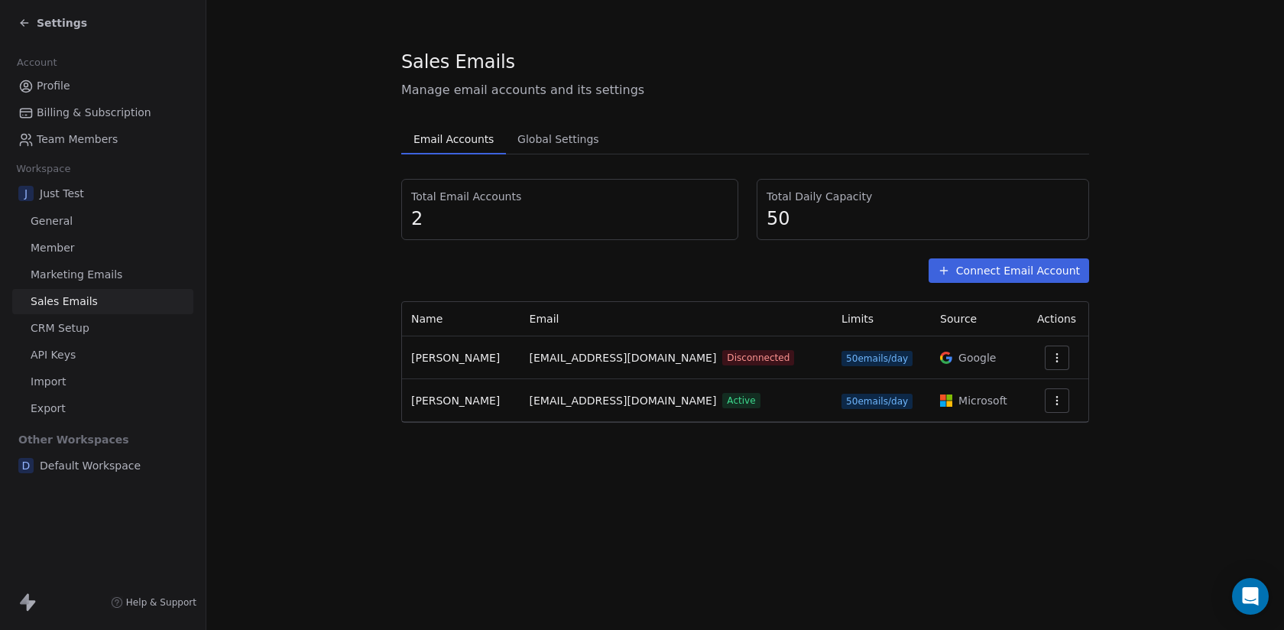
click at [34, 18] on div "Settings" at bounding box center [52, 22] width 69 height 15
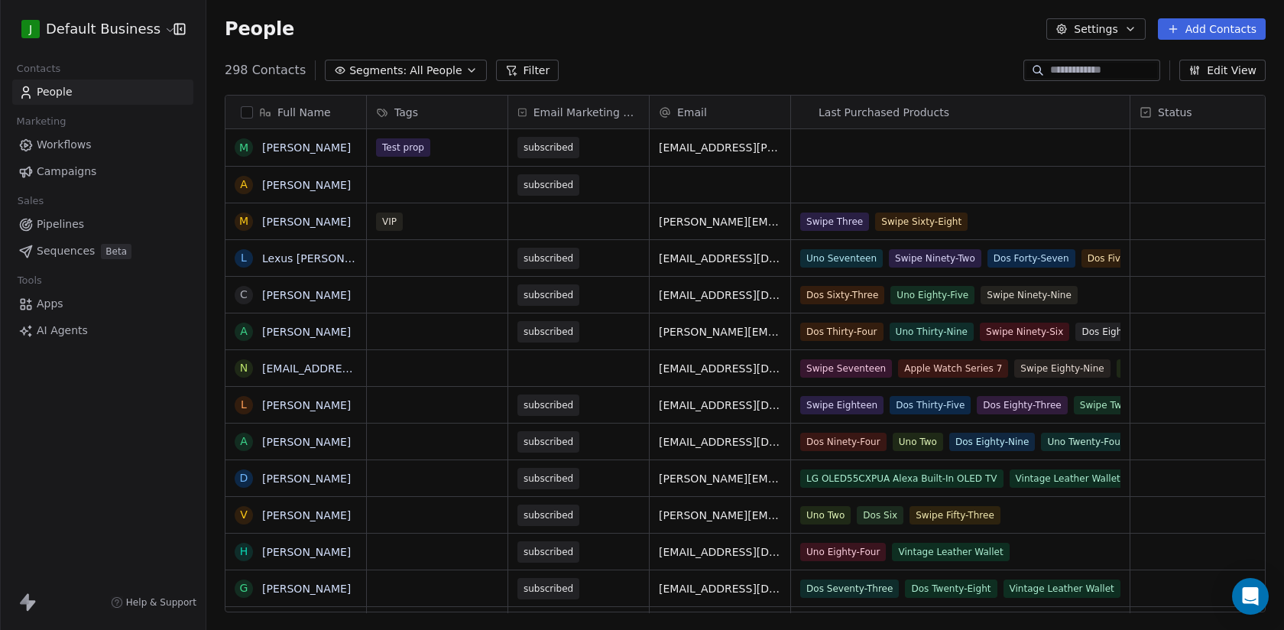
scroll to position [554, 1078]
click at [55, 25] on html "J Default Business Contacts People Marketing Workflows Campaigns Sales Pipeline…" at bounding box center [642, 315] width 1284 height 630
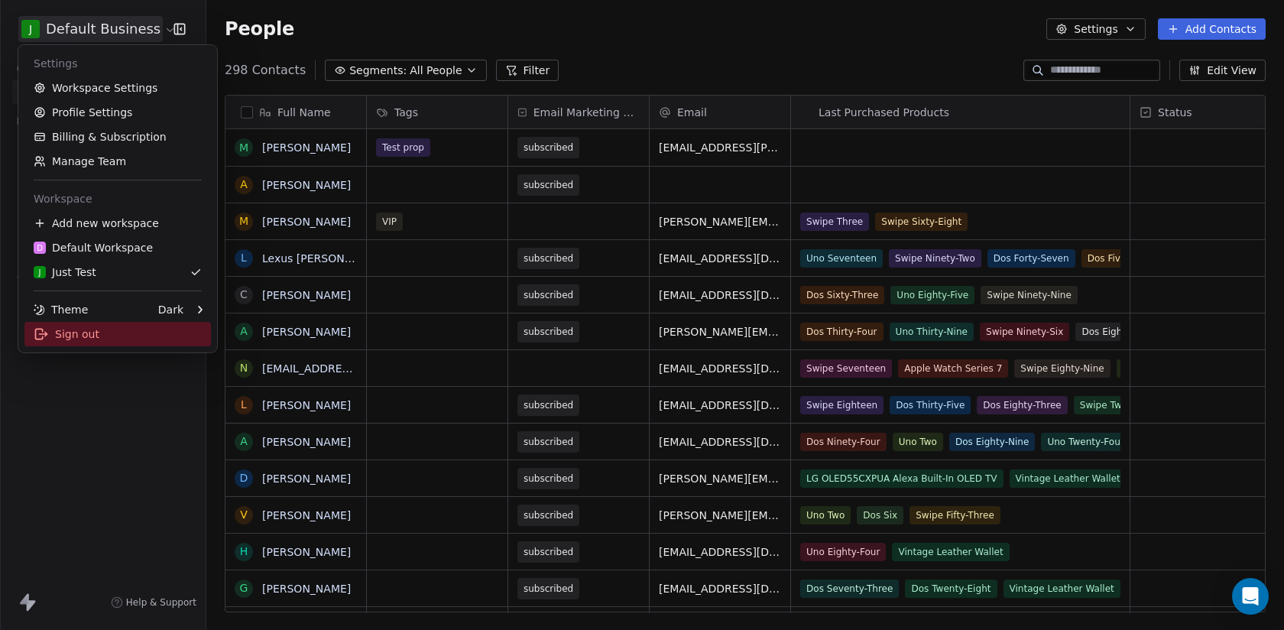
click at [115, 339] on div "Sign out" at bounding box center [117, 334] width 187 height 24
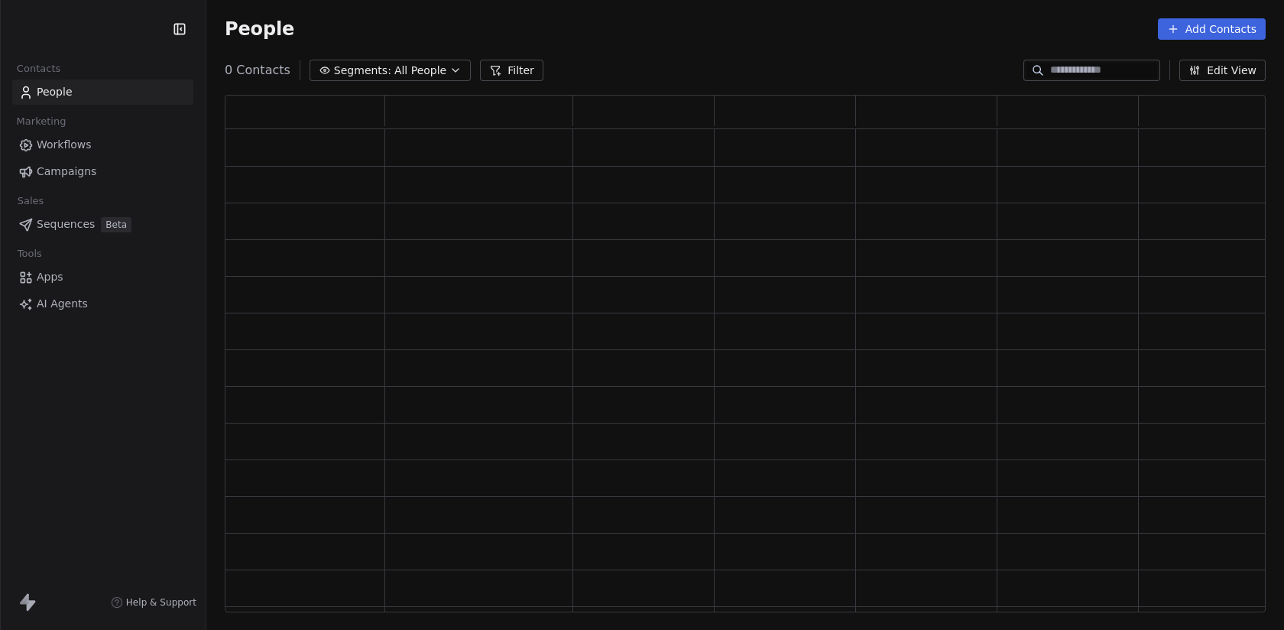
scroll to position [518, 1041]
